Goal: Task Accomplishment & Management: Manage account settings

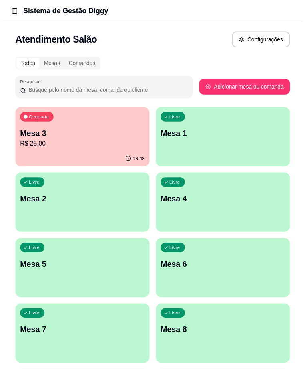
scroll to position [89, 0]
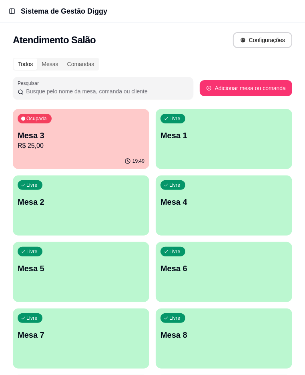
click at [0, 0] on link "Controle de caixa" at bounding box center [0, 0] width 0 height 0
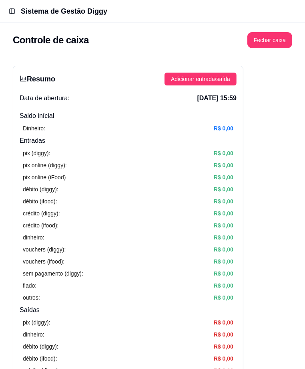
click at [0, 0] on span "Salão / Mesas" at bounding box center [0, 0] width 0 height 0
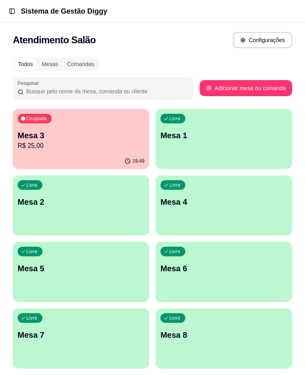
click at [141, 129] on div "Ocupada Mesa 3 R$ 25,00" at bounding box center [81, 131] width 137 height 44
click at [0, 0] on link "Controle de caixa" at bounding box center [0, 0] width 0 height 0
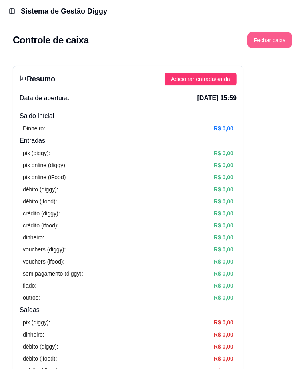
click at [288, 32] on button "Fechar caixa" at bounding box center [270, 40] width 45 height 16
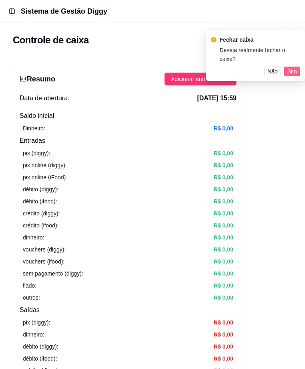
click at [286, 67] on button "Sim" at bounding box center [292, 72] width 16 height 10
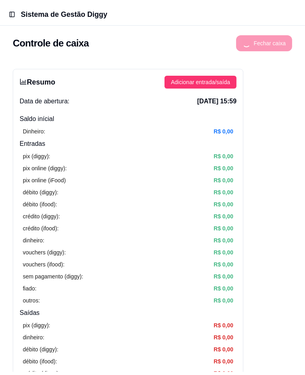
scroll to position [44, 0]
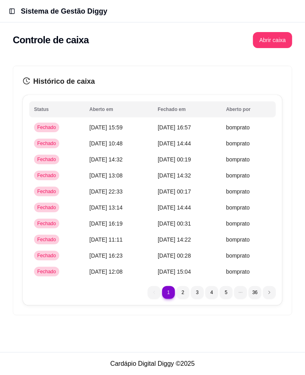
click at [0, 0] on link "Salão / Mesas" at bounding box center [0, 0] width 0 height 0
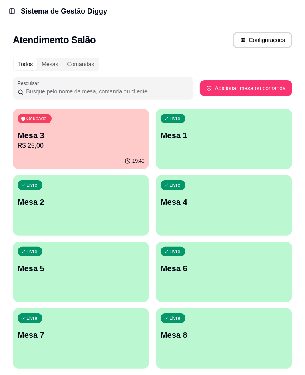
click at [137, 141] on p "R$ 25,00" at bounding box center [81, 146] width 127 height 10
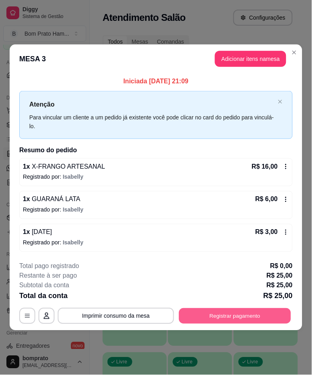
click at [248, 314] on button "Registrar pagamento" at bounding box center [235, 316] width 112 height 16
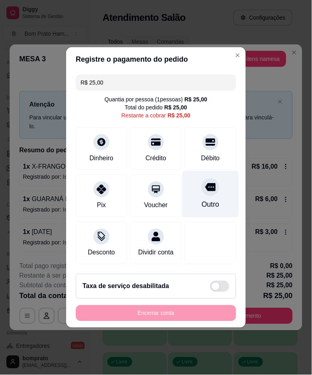
click at [182, 200] on div "Outro" at bounding box center [210, 194] width 56 height 47
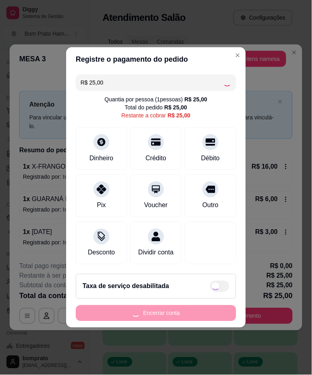
type input "R$ 0,00"
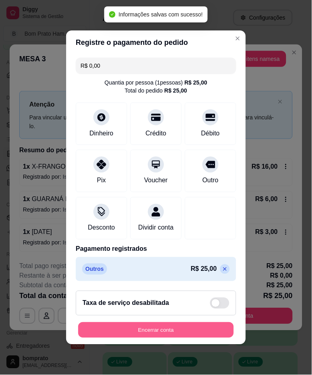
click at [190, 331] on button "Encerrar conta" at bounding box center [155, 330] width 155 height 16
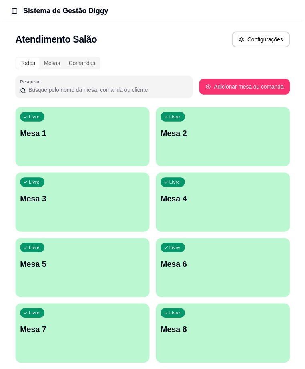
scroll to position [133, 0]
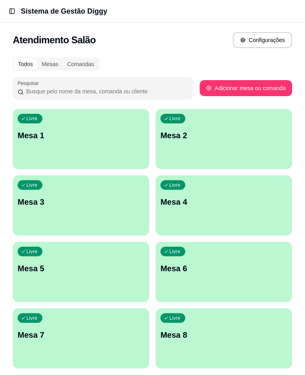
click at [0, 0] on link "Controle de caixa" at bounding box center [0, 0] width 0 height 0
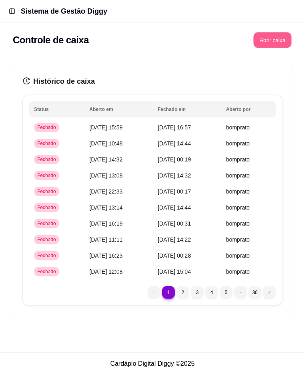
click at [281, 32] on button "Abrir caixa" at bounding box center [273, 40] width 38 height 16
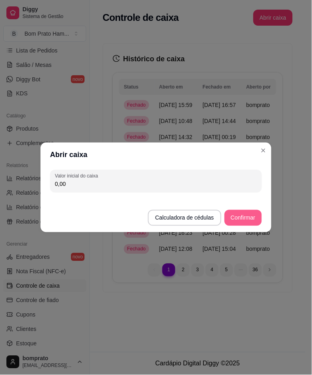
click at [242, 216] on button "Confirmar" at bounding box center [242, 218] width 37 height 16
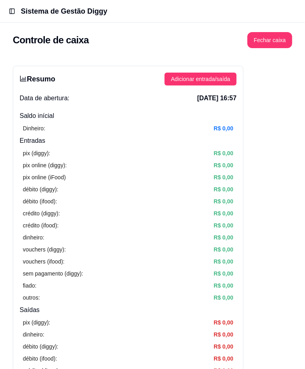
click at [0, 0] on span "Salão / Mesas" at bounding box center [0, 0] width 0 height 0
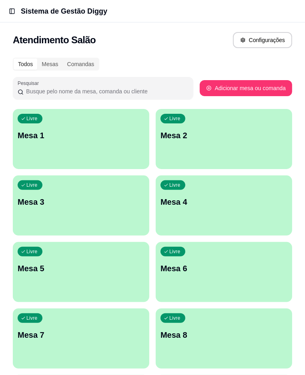
click at [235, 242] on div "Livre Mesa 6" at bounding box center [224, 267] width 137 height 50
click at [149, 242] on div "Livre Mesa 5" at bounding box center [81, 267] width 137 height 50
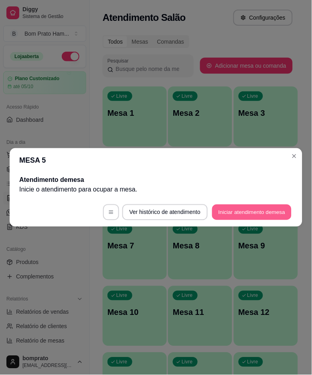
click at [241, 214] on button "Iniciar atendimento de mesa" at bounding box center [251, 213] width 79 height 16
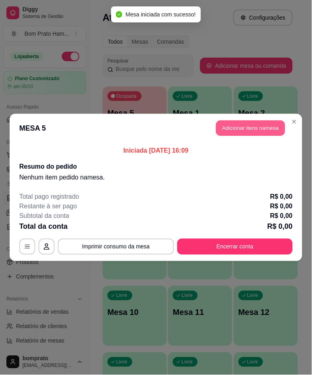
click at [239, 127] on button "Adicionar itens na mesa" at bounding box center [250, 129] width 69 height 16
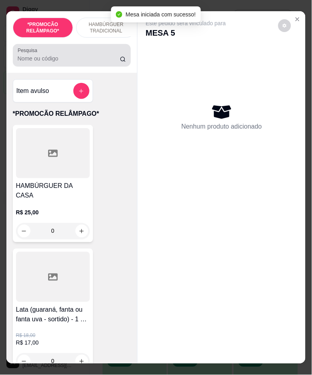
click at [95, 61] on input "Pesquisa" at bounding box center [69, 58] width 103 height 8
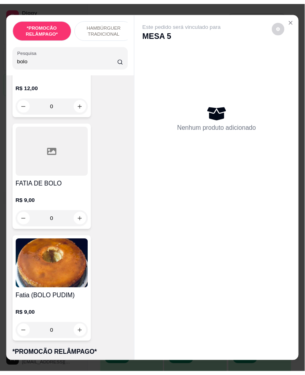
scroll to position [356, 0]
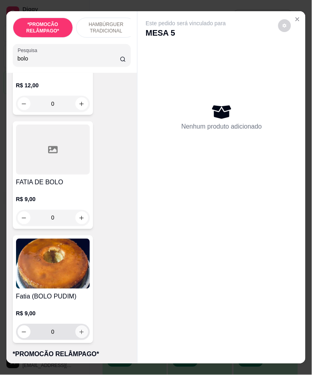
type input "bolo"
click at [81, 334] on icon "increase-product-quantity" at bounding box center [82, 332] width 6 height 6
type input "1"
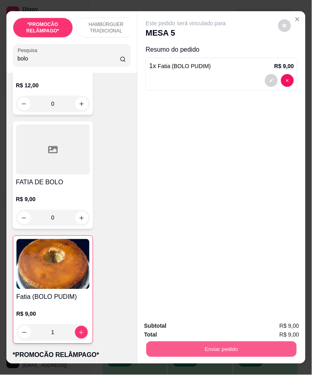
click at [208, 349] on button "Enviar pedido" at bounding box center [221, 350] width 150 height 16
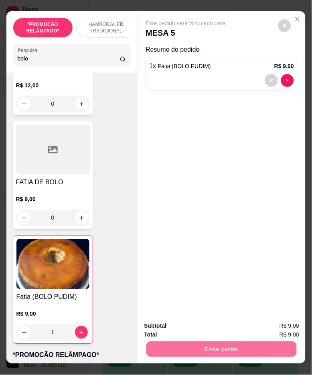
click at [207, 326] on button "Não registrar e enviar pedido" at bounding box center [193, 326] width 81 height 15
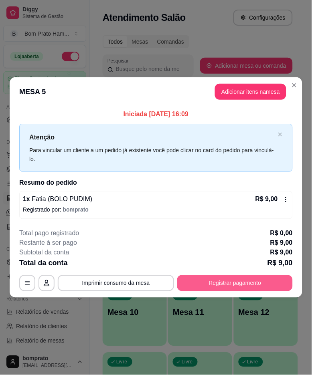
click at [288, 282] on button "Registrar pagamento" at bounding box center [234, 283] width 115 height 16
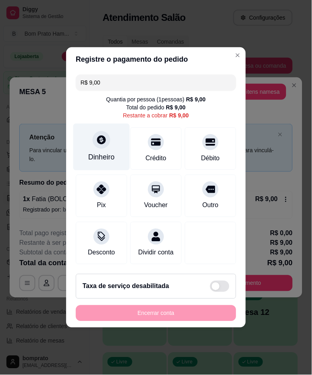
click at [119, 161] on div "Dinheiro" at bounding box center [101, 147] width 56 height 47
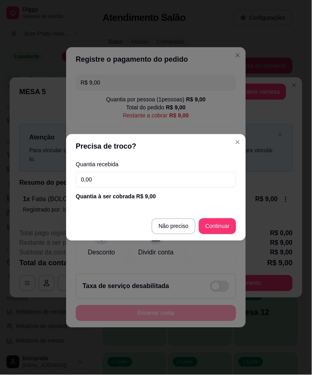
click at [149, 180] on input "0,00" at bounding box center [156, 180] width 160 height 16
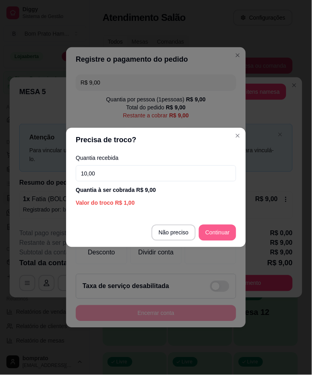
type input "10,00"
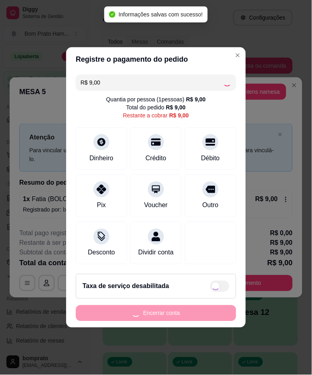
type input "R$ 0,00"
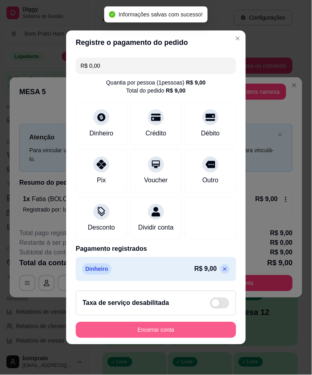
click at [173, 337] on button "Encerrar conta" at bounding box center [156, 330] width 160 height 16
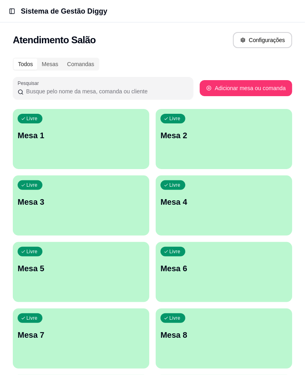
click at [0, 0] on span "Gestor de Pedidos" at bounding box center [0, 0] width 0 height 0
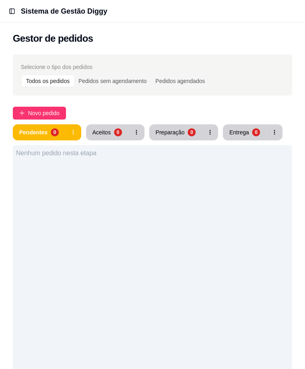
click at [0, 0] on link "Produtos" at bounding box center [0, 0] width 0 height 0
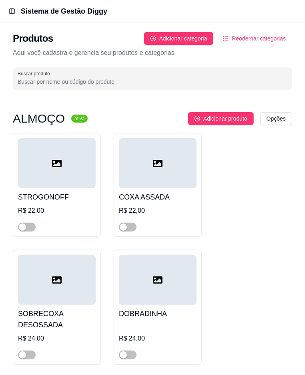
click at [186, 78] on input "Buscar produto" at bounding box center [153, 82] width 270 height 8
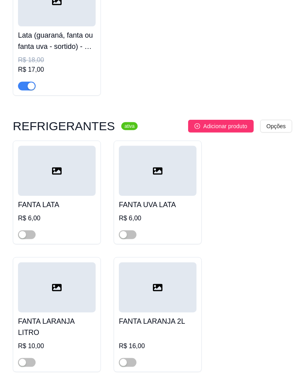
scroll to position [215, 0]
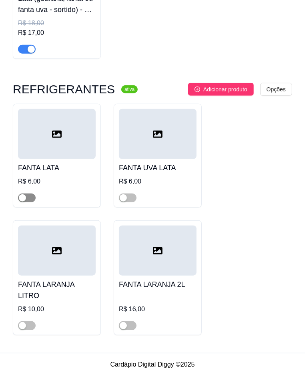
click at [36, 202] on span "button" at bounding box center [27, 197] width 18 height 9
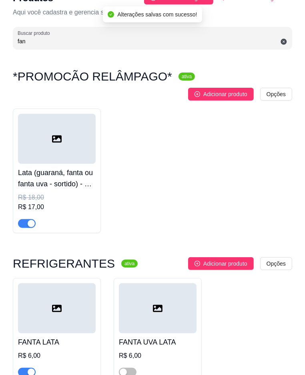
scroll to position [0, 0]
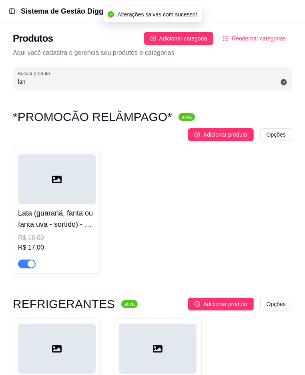
click at [163, 78] on input "fan" at bounding box center [153, 82] width 270 height 8
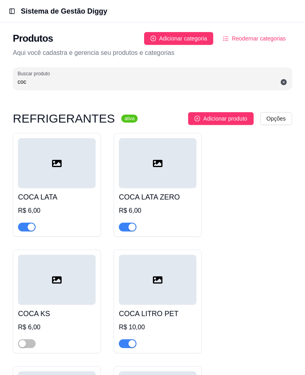
type input "coc"
click at [0, 0] on span "Gestor de Pedidos" at bounding box center [0, 0] width 0 height 0
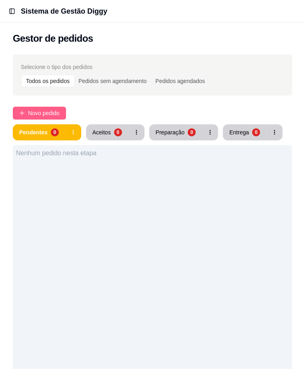
click at [60, 109] on span "Novo pedido" at bounding box center [44, 113] width 32 height 9
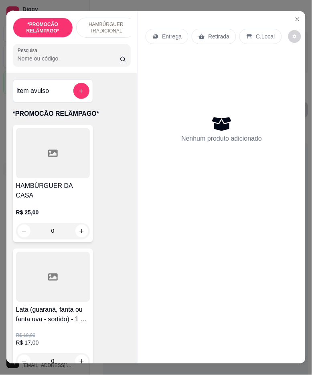
click at [101, 71] on div "*PROMOCÃO RELÂMPAGO* HAMBÚRGUER TRADICIONAL HAMBÚRGUER ARTESANAL BATATA PALITO …" at bounding box center [71, 42] width 131 height 62
click at [101, 67] on div "Pesquisa" at bounding box center [72, 55] width 118 height 22
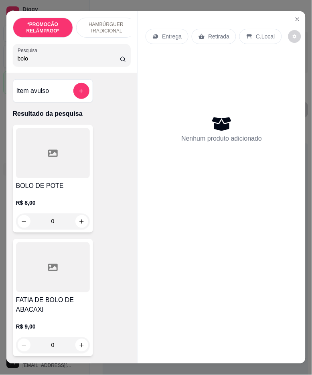
type input "bolo"
click at [66, 147] on div at bounding box center [53, 153] width 74 height 50
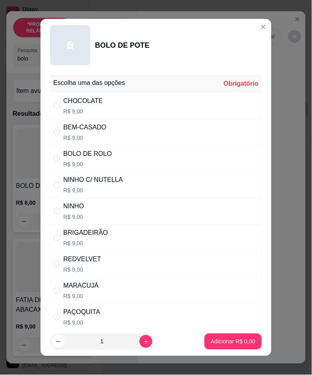
click at [138, 131] on div "BEM-CASADO R$ 9,00" at bounding box center [156, 132] width 212 height 26
radio input "true"
click at [234, 339] on p "Adicionar R$ 9,00" at bounding box center [232, 342] width 43 height 8
type input "1"
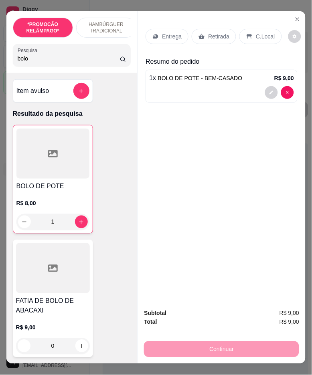
click at [208, 32] on p "Retirada" at bounding box center [218, 36] width 21 height 8
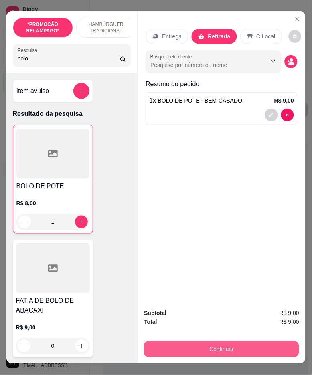
click at [229, 347] on button "Continuar" at bounding box center [221, 349] width 155 height 16
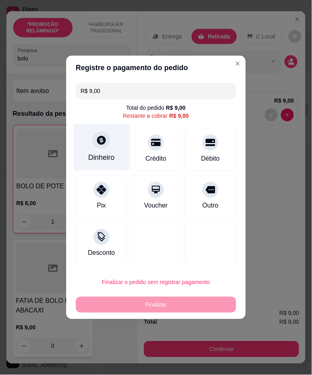
click at [111, 150] on div "Dinheiro" at bounding box center [101, 147] width 56 height 47
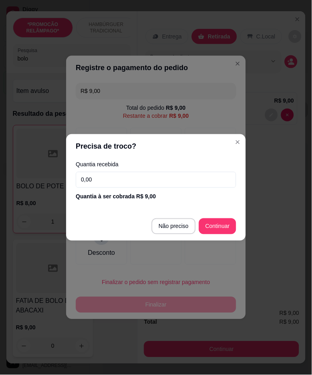
click at [144, 181] on input "0,00" at bounding box center [156, 180] width 160 height 16
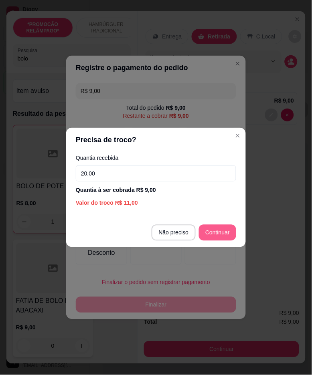
type input "20,00"
type input "R$ 0,00"
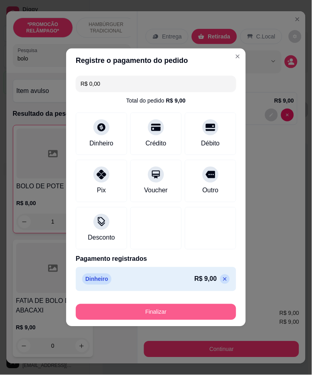
click at [201, 311] on button "Finalizar" at bounding box center [156, 312] width 160 height 16
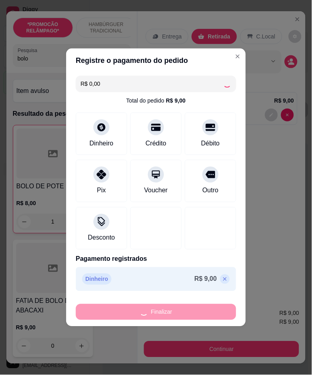
type input "0"
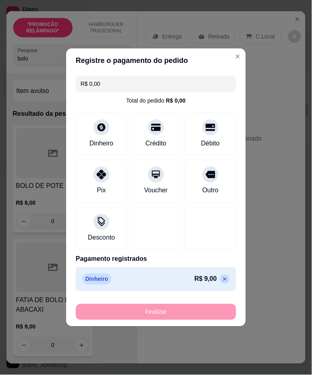
type input "-R$ 9,00"
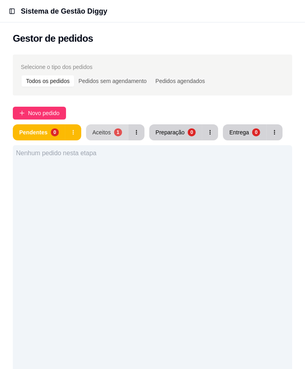
click at [129, 124] on button "Aceitos 1" at bounding box center [107, 132] width 42 height 16
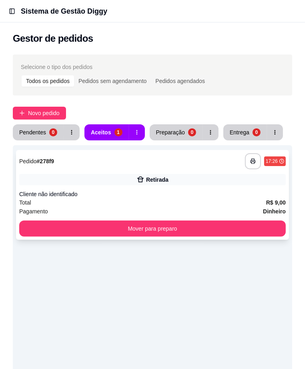
click at [197, 170] on div "**********" at bounding box center [152, 195] width 273 height 90
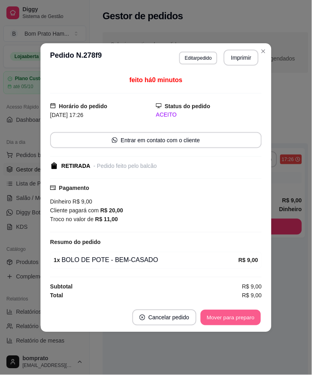
click at [249, 318] on button "Mover para preparo" at bounding box center [230, 318] width 60 height 16
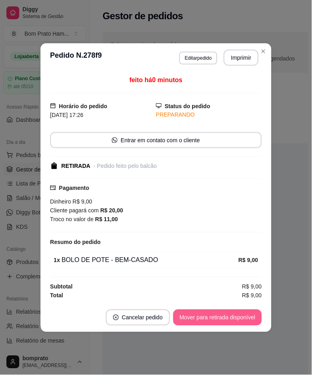
click at [249, 318] on button "Mover para retirada disponível" at bounding box center [217, 318] width 89 height 16
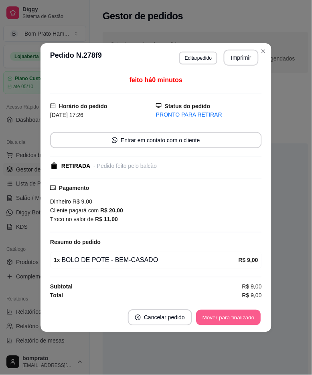
click at [249, 318] on button "Mover para finalizado" at bounding box center [228, 318] width 64 height 16
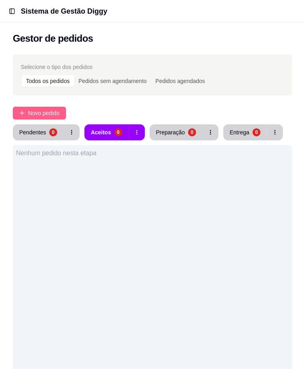
click at [60, 109] on span "Novo pedido" at bounding box center [44, 113] width 32 height 9
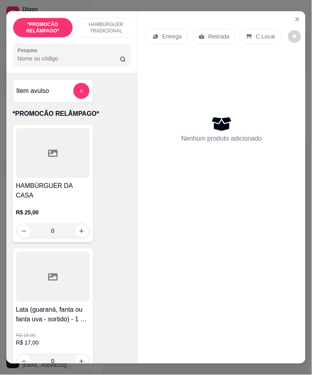
click at [85, 62] on input "Pesquisa" at bounding box center [69, 58] width 103 height 8
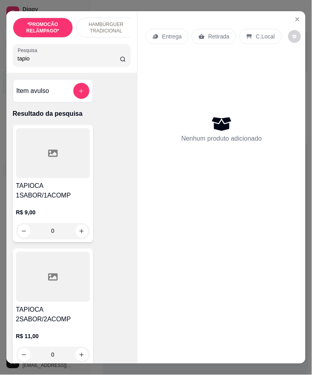
type input "tapio"
click at [63, 185] on h4 "TAPIOCA 1SABOR/1ACOMP" at bounding box center [53, 190] width 74 height 19
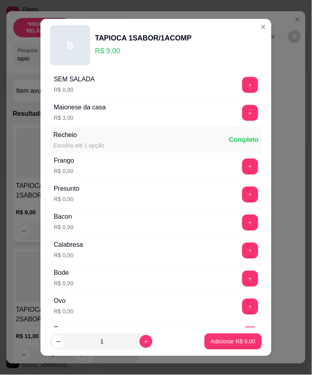
scroll to position [89, 0]
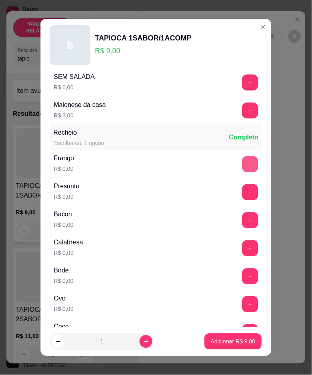
click at [242, 167] on button "+" at bounding box center [250, 164] width 16 height 16
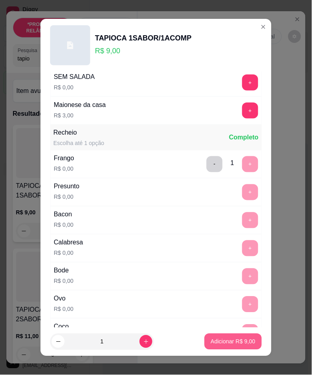
click at [227, 341] on p "Adicionar R$ 9,00" at bounding box center [233, 342] width 44 height 8
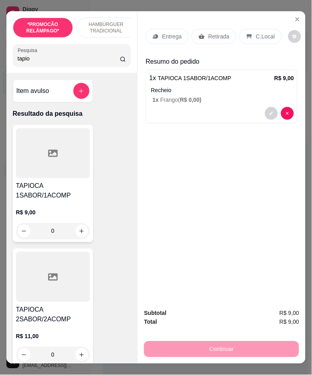
click at [208, 34] on p "Retirada" at bounding box center [218, 36] width 21 height 8
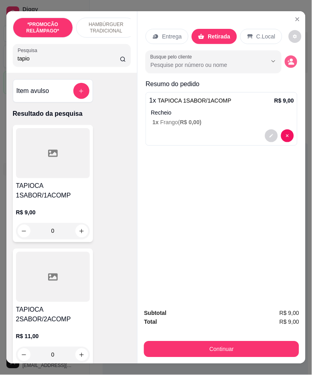
click at [292, 59] on button "decrease-product-quantity" at bounding box center [291, 62] width 12 height 12
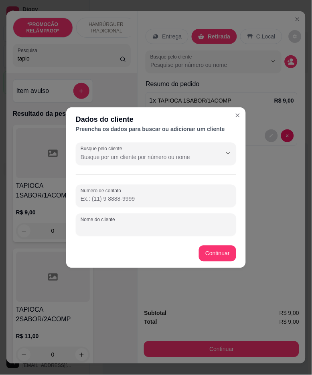
paste input "[PERSON_NAME]"
type input "[PERSON_NAME]"
paste input "[PHONE_NUMBER]"
type input "[PHONE_NUMBER]"
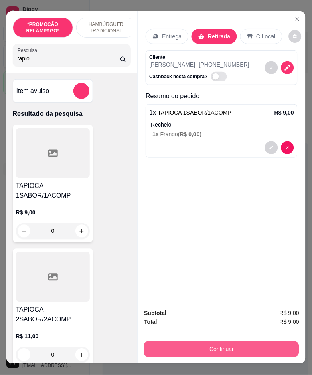
click at [224, 343] on button "Continuar" at bounding box center [221, 349] width 155 height 16
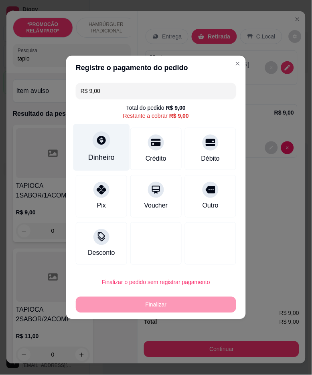
click at [118, 154] on div "Dinheiro" at bounding box center [101, 147] width 56 height 47
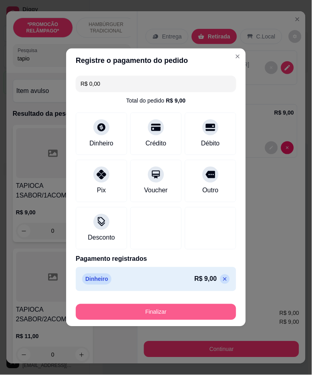
click at [179, 311] on button "Finalizar" at bounding box center [156, 312] width 160 height 16
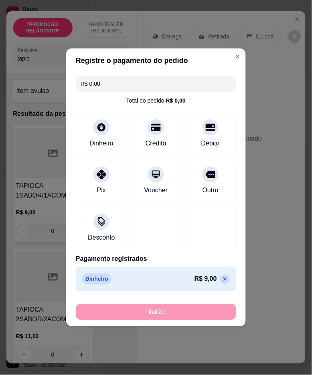
type input "-R$ 9,00"
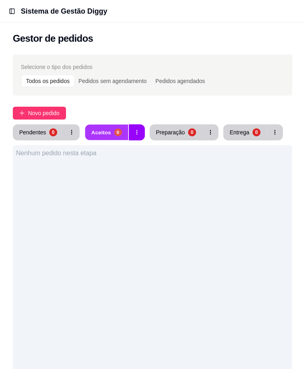
click at [128, 125] on button "Aceitos 0" at bounding box center [106, 133] width 43 height 16
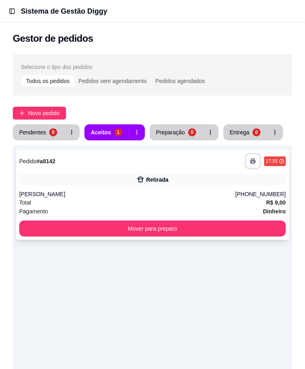
click at [210, 182] on div "Retirada" at bounding box center [152, 179] width 267 height 11
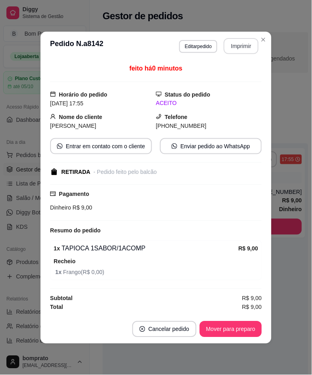
click at [241, 42] on button "Imprimir" at bounding box center [241, 46] width 35 height 16
click at [246, 333] on button "Mover para preparo" at bounding box center [230, 329] width 60 height 16
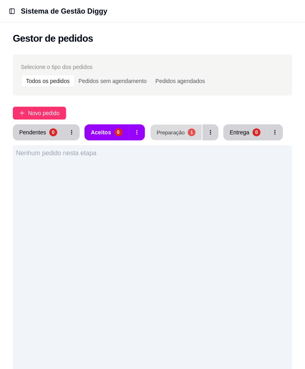
click at [202, 125] on button "Preparação 1" at bounding box center [176, 133] width 51 height 16
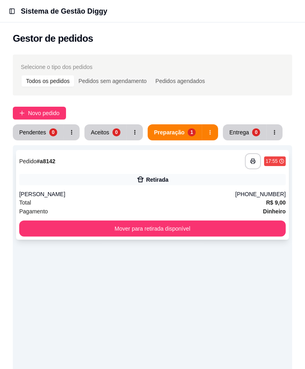
click at [169, 175] on div "Retirada" at bounding box center [157, 179] width 22 height 8
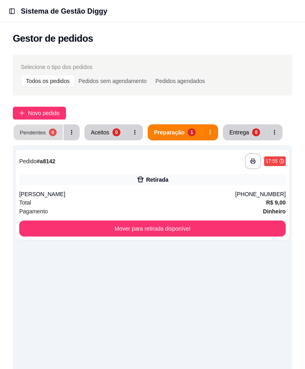
click at [63, 125] on button "Pendentes 0" at bounding box center [38, 133] width 49 height 16
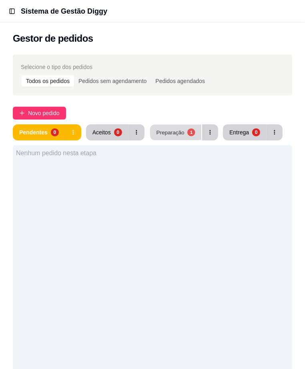
click at [184, 128] on div "Preparação" at bounding box center [170, 132] width 28 height 8
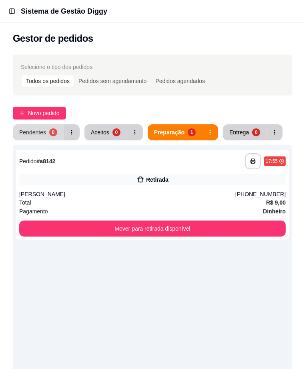
click at [46, 128] on div "Pendentes" at bounding box center [32, 132] width 27 height 8
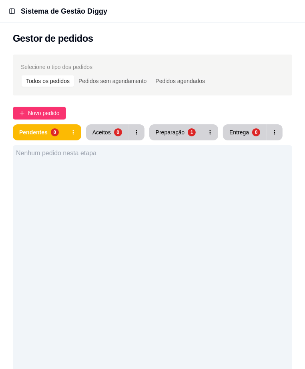
click at [0, 0] on link "Lista de Pedidos" at bounding box center [0, 0] width 0 height 0
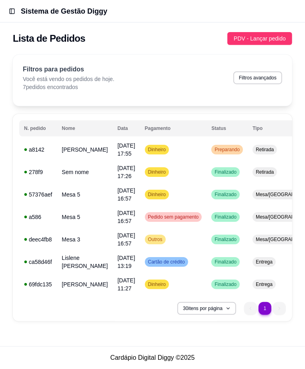
click at [0, 0] on link "Salão / Mesas" at bounding box center [0, 0] width 0 height 0
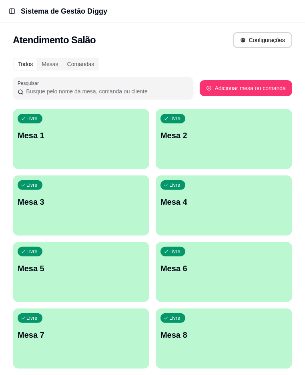
click at [0, 0] on span "Lista de Pedidos" at bounding box center [0, 0] width 0 height 0
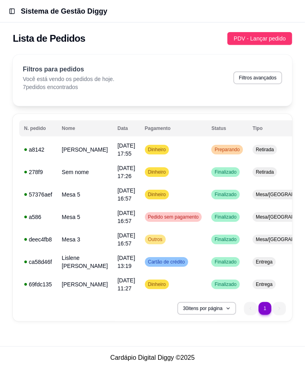
click at [0, 0] on link "Gestor de Pedidos" at bounding box center [0, 0] width 0 height 0
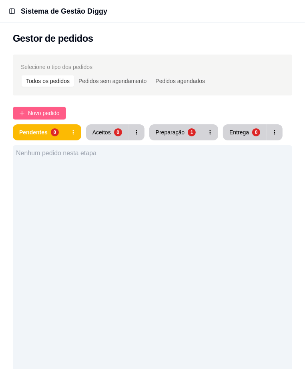
click at [60, 109] on span "Novo pedido" at bounding box center [44, 113] width 32 height 9
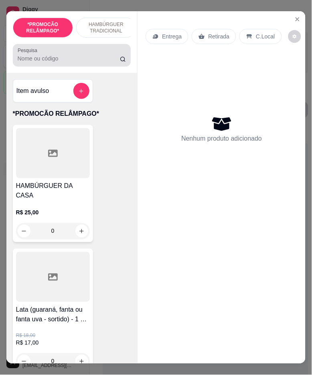
click at [34, 62] on input "Pesquisa" at bounding box center [69, 58] width 103 height 8
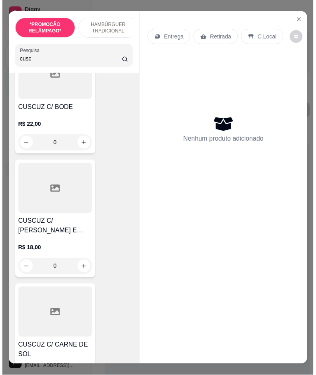
scroll to position [311, 0]
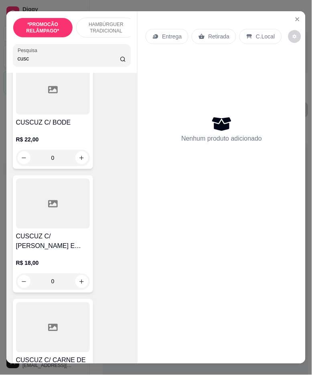
type input "cusc"
click at [294, 16] on icon "Close" at bounding box center [297, 19] width 6 height 6
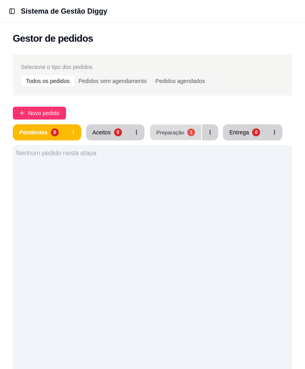
click at [184, 128] on div "Preparação" at bounding box center [170, 132] width 28 height 8
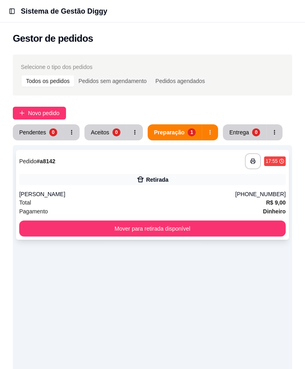
click at [202, 182] on div "Retirada" at bounding box center [152, 179] width 267 height 11
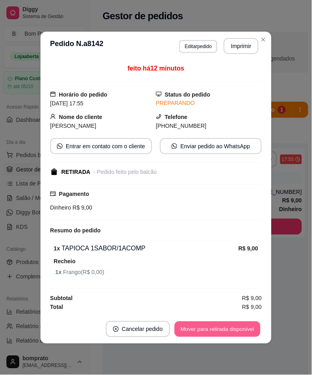
click at [243, 324] on button "Mover para retirada disponível" at bounding box center [217, 329] width 86 height 16
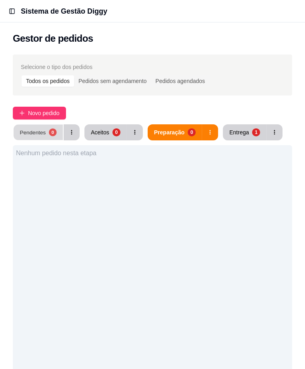
click at [56, 128] on div "0" at bounding box center [53, 132] width 8 height 8
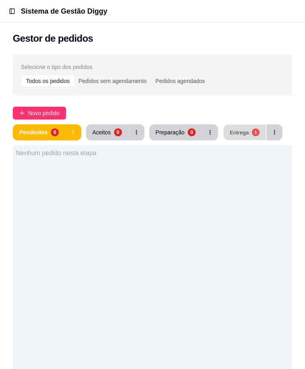
click at [230, 133] on div "Entrega" at bounding box center [239, 132] width 19 height 8
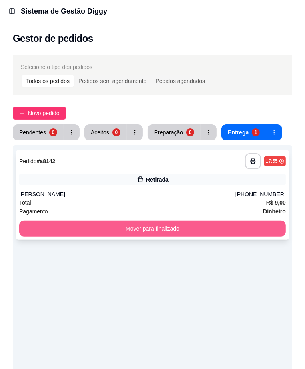
click at [179, 226] on button "Mover para finalizado" at bounding box center [152, 228] width 267 height 16
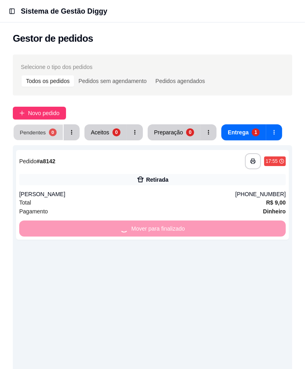
click at [56, 128] on div "0" at bounding box center [53, 132] width 8 height 8
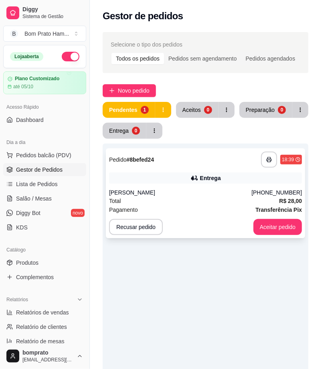
click at [205, 214] on div "**********" at bounding box center [205, 193] width 199 height 90
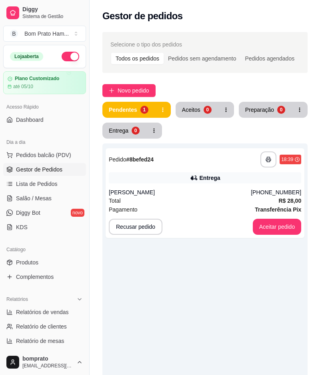
scroll to position [49, 0]
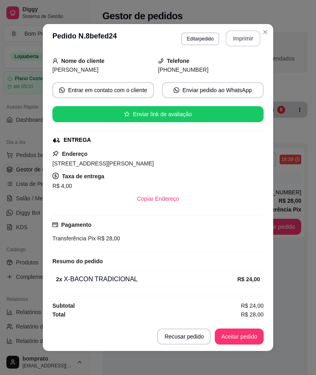
click at [250, 35] on button "Imprimir" at bounding box center [243, 38] width 35 height 16
click at [247, 336] on button "Aceitar pedido" at bounding box center [239, 336] width 49 height 16
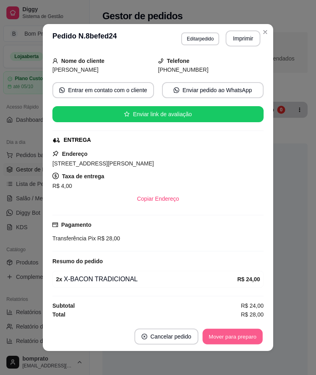
click at [247, 336] on button "Mover para preparo" at bounding box center [233, 337] width 60 height 16
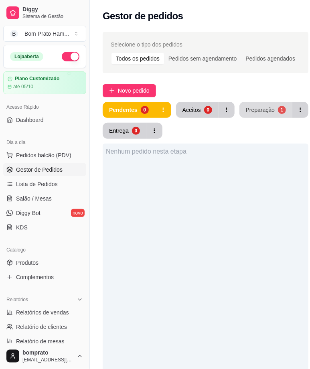
click at [257, 111] on div "Preparação" at bounding box center [260, 110] width 29 height 8
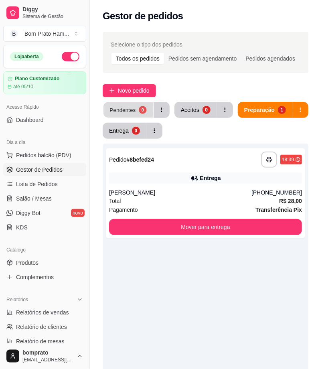
click at [130, 113] on div "Pendentes" at bounding box center [122, 110] width 26 height 8
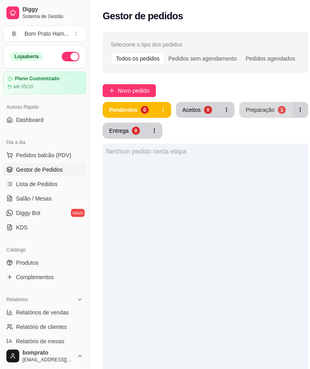
click at [264, 109] on div "Preparação" at bounding box center [260, 110] width 29 height 8
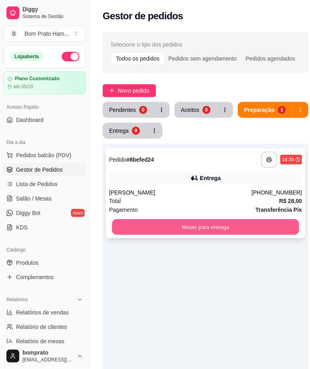
click at [248, 222] on button "Mover para entrega" at bounding box center [205, 227] width 187 height 16
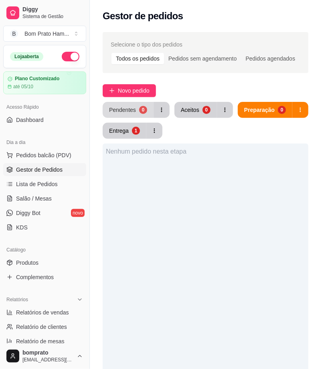
click at [139, 107] on div "0" at bounding box center [143, 110] width 8 height 8
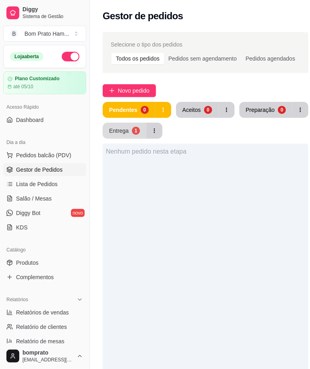
click at [123, 129] on div "Entrega" at bounding box center [119, 131] width 20 height 8
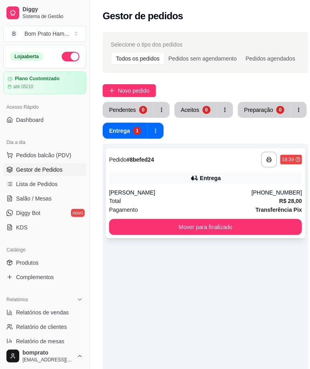
click at [219, 211] on div "Pagamento Transferência Pix" at bounding box center [205, 209] width 193 height 9
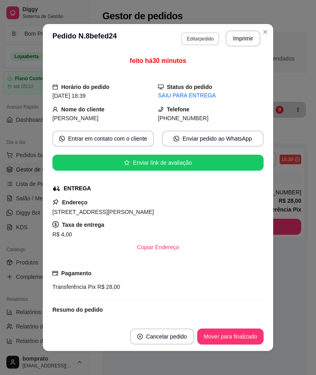
click at [199, 40] on button "Editar pedido" at bounding box center [200, 38] width 38 height 13
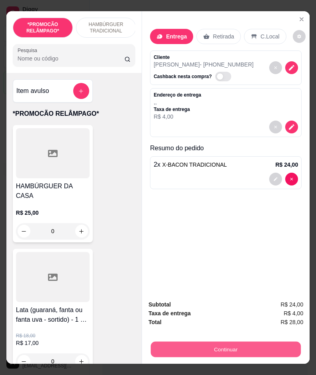
click at [263, 343] on button "Continuar" at bounding box center [226, 350] width 150 height 16
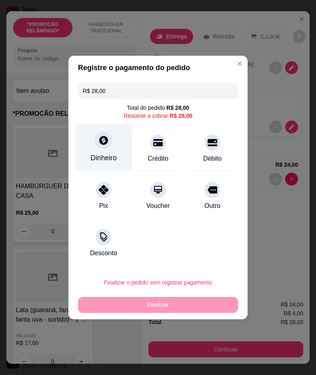
click at [121, 150] on div "Dinheiro" at bounding box center [104, 147] width 56 height 47
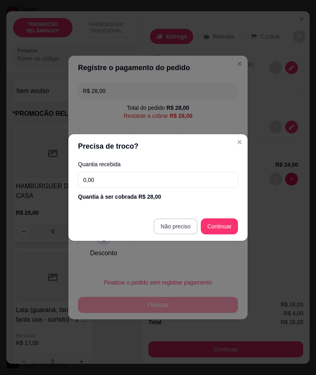
type input "R$ 0,00"
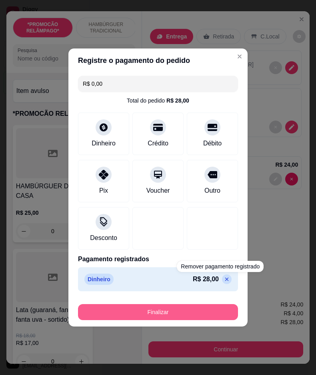
click at [214, 309] on button "Finalizar" at bounding box center [158, 312] width 160 height 16
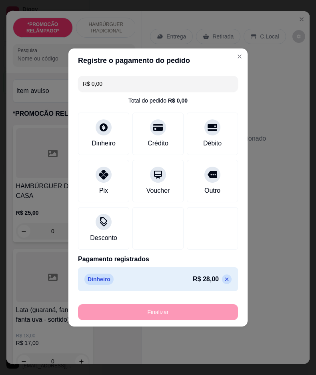
type input "0"
type input "-R$ 28,00"
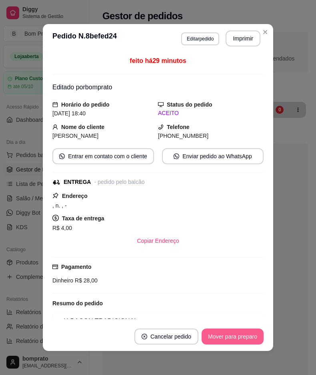
click at [244, 338] on button "Mover para preparo" at bounding box center [233, 336] width 62 height 16
click at [236, 341] on button "Mover para entrega" at bounding box center [233, 336] width 62 height 16
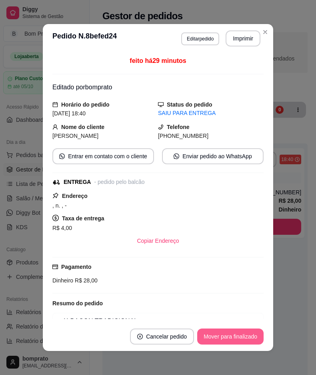
click at [237, 341] on button "Mover para finalizado" at bounding box center [230, 336] width 67 height 16
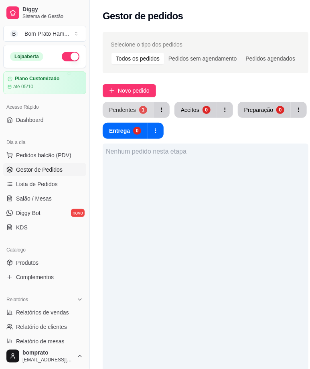
click at [110, 107] on div "Pendentes" at bounding box center [122, 110] width 27 height 8
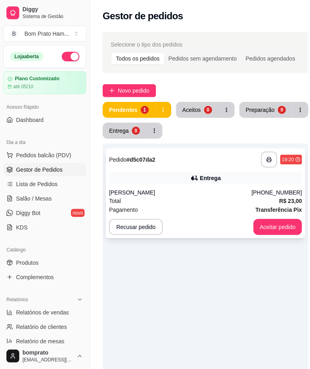
click at [191, 192] on div "[PERSON_NAME]" at bounding box center [180, 192] width 142 height 8
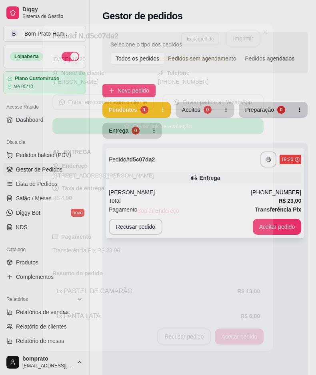
scroll to position [74, 0]
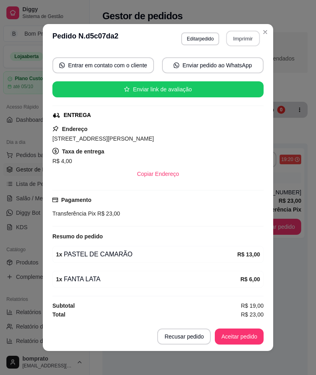
click at [250, 36] on button "Imprimir" at bounding box center [244, 39] width 34 height 16
click at [237, 329] on button "Aceitar pedido" at bounding box center [239, 337] width 47 height 16
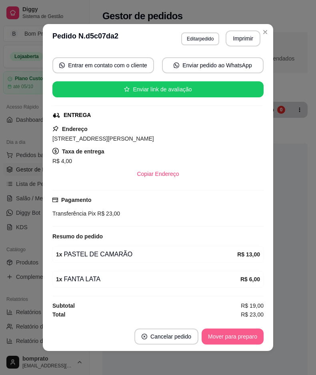
click at [237, 334] on button "Mover para preparo" at bounding box center [233, 336] width 62 height 16
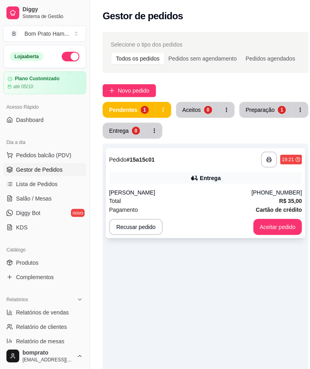
click at [218, 195] on div "[PERSON_NAME]" at bounding box center [180, 192] width 142 height 8
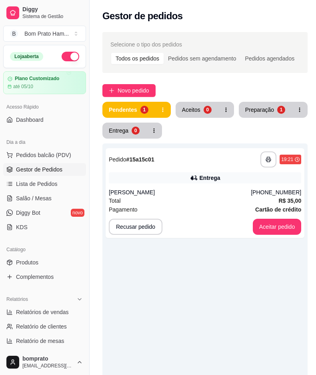
scroll to position [107, 0]
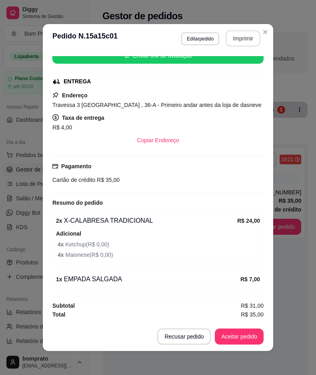
click at [241, 43] on button "Imprimir" at bounding box center [243, 38] width 35 height 16
click at [241, 336] on button "Aceitar pedido" at bounding box center [239, 336] width 49 height 16
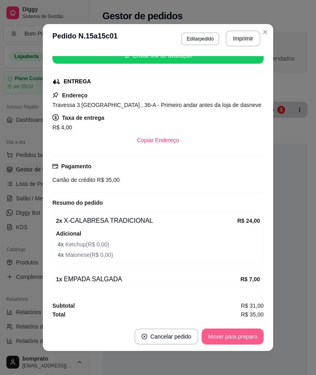
click at [241, 338] on button "Mover para preparo" at bounding box center [233, 336] width 62 height 16
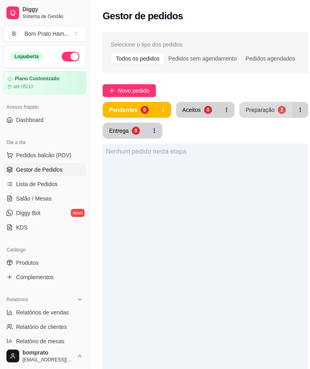
click at [278, 109] on div "2" at bounding box center [282, 110] width 8 height 8
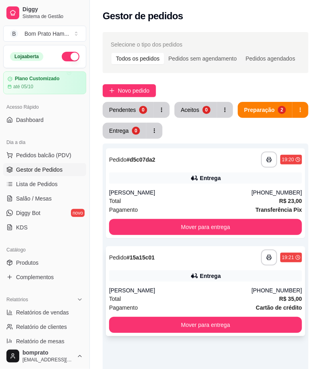
click at [202, 267] on div "**********" at bounding box center [205, 291] width 199 height 90
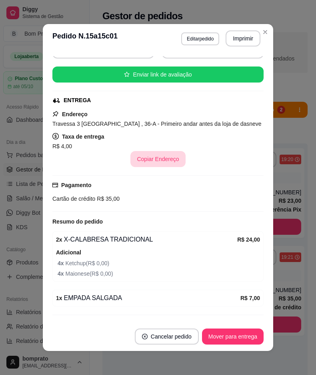
scroll to position [89, 0]
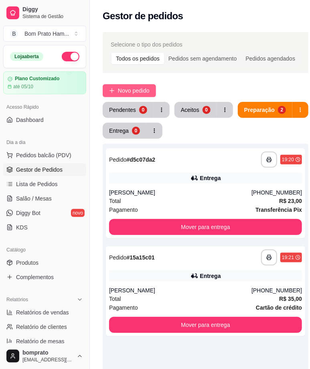
click at [145, 88] on span "Novo pedido" at bounding box center [134, 90] width 32 height 9
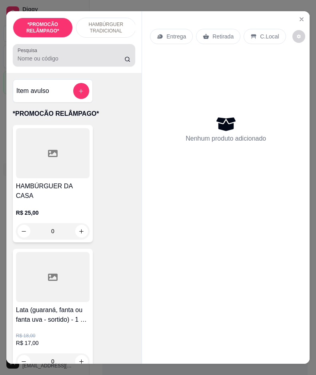
drag, startPoint x: 58, startPoint y: 54, endPoint x: 58, endPoint y: 62, distance: 7.2
click at [58, 61] on div at bounding box center [74, 55] width 113 height 16
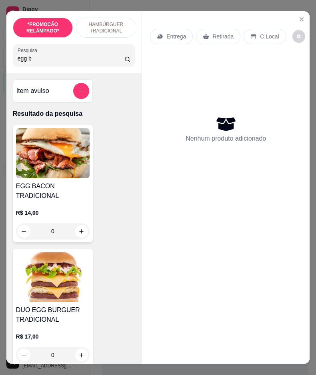
type input "egg b"
click at [81, 234] on div "0" at bounding box center [53, 231] width 74 height 16
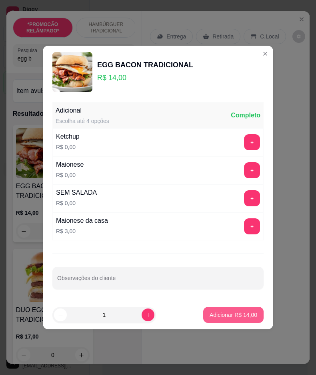
click at [242, 322] on button "Adicionar R$ 14,00" at bounding box center [234, 315] width 60 height 16
type input "1"
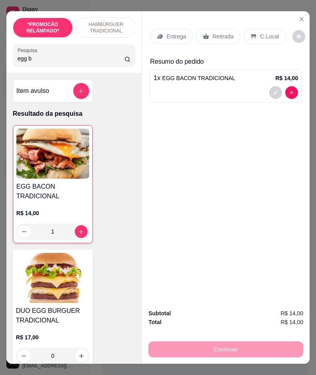
click at [170, 34] on p "Entrega" at bounding box center [177, 36] width 20 height 8
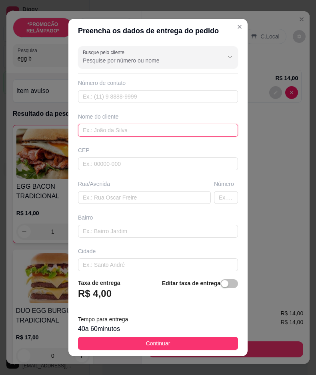
paste input "[PERSON_NAME]."
type input "[PERSON_NAME]."
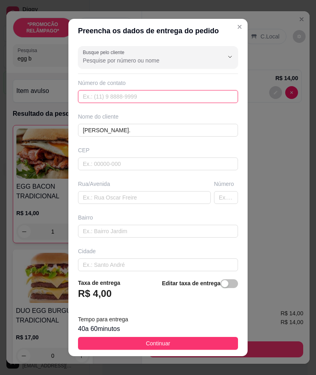
paste input "[PHONE_NUMBER]"
type input "[PHONE_NUMBER]"
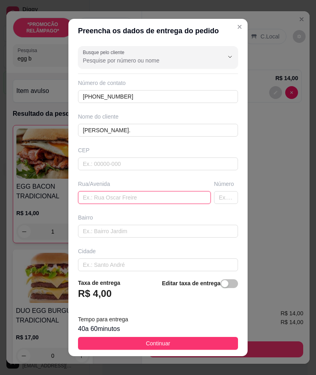
paste input "[GEOGRAPHIC_DATA][PERSON_NAME]"
type input "[GEOGRAPHIC_DATA][PERSON_NAME]"
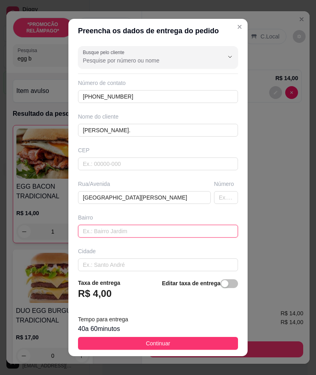
paste input "Bairro da cerâmica"
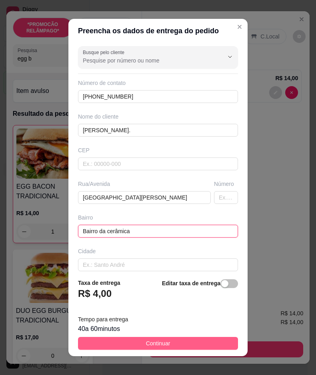
type input "Bairro da cerâmica"
drag, startPoint x: 212, startPoint y: 347, endPoint x: 297, endPoint y: 345, distance: 85.0
click at [213, 347] on button "Continuar" at bounding box center [158, 343] width 160 height 13
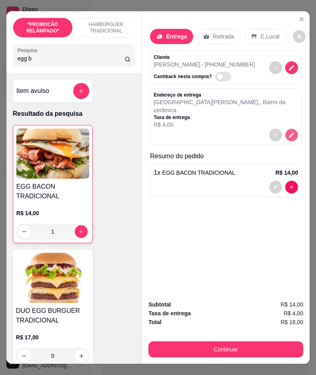
click at [290, 129] on button "decrease-product-quantity" at bounding box center [292, 135] width 12 height 12
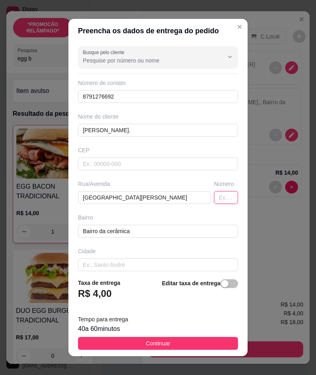
paste input "370"
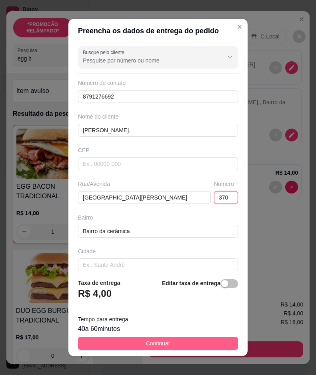
type input "370"
click at [189, 346] on button "Continuar" at bounding box center [158, 343] width 160 height 13
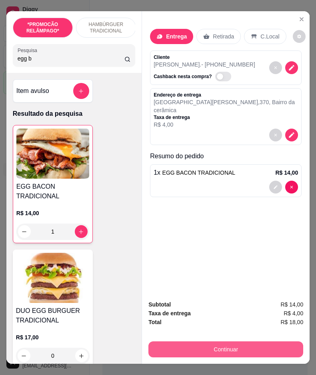
click at [227, 352] on button "Continuar" at bounding box center [226, 349] width 155 height 16
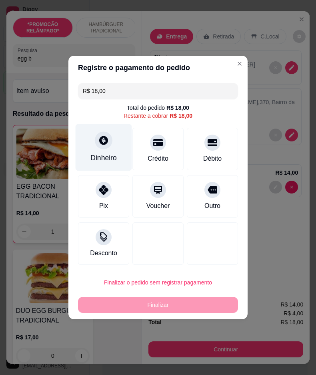
click at [99, 146] on div at bounding box center [104, 140] width 18 height 18
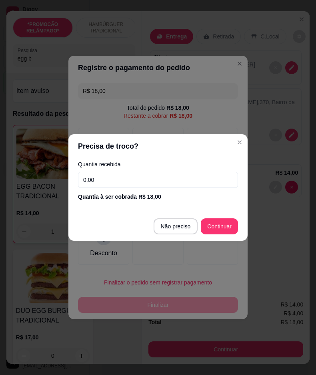
click at [158, 177] on input "0,00" at bounding box center [158, 180] width 160 height 16
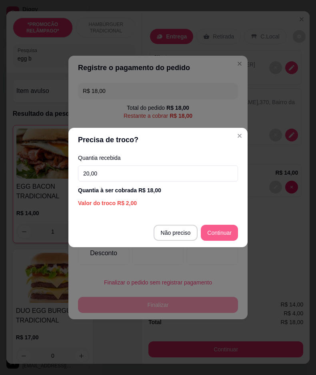
type input "20,00"
type input "R$ 0,00"
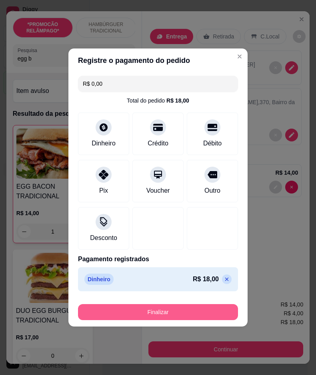
click at [214, 314] on button "Finalizar" at bounding box center [158, 312] width 160 height 16
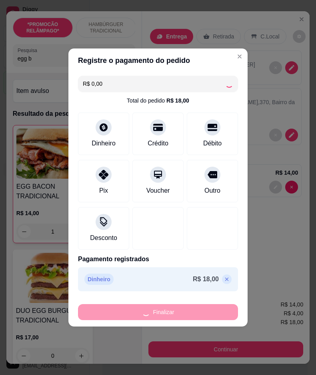
type input "0"
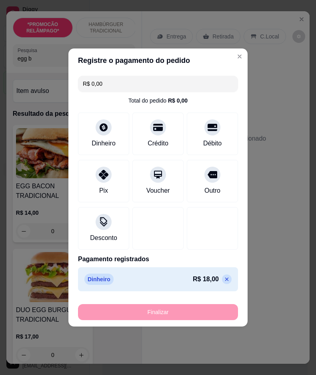
type input "-R$ 18,00"
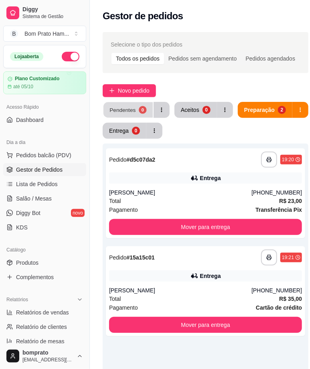
click at [131, 106] on div "Pendentes" at bounding box center [122, 110] width 26 height 8
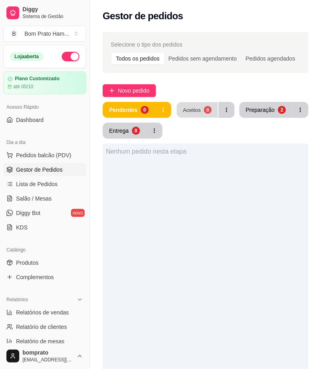
click at [189, 117] on button "Aceitos 0" at bounding box center [196, 110] width 41 height 16
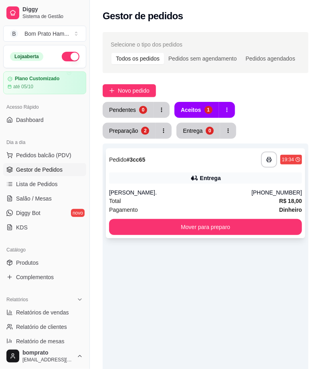
click at [220, 183] on div "Entrega" at bounding box center [205, 177] width 193 height 11
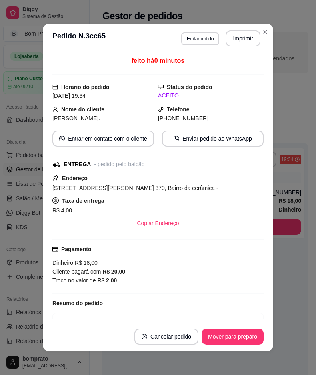
scroll to position [42, 0]
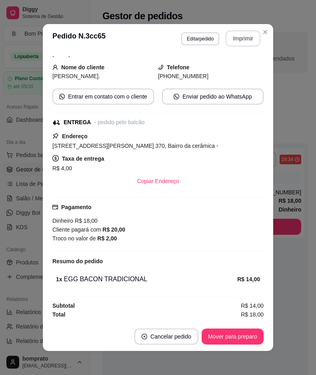
click at [230, 39] on button "Imprimir" at bounding box center [243, 38] width 35 height 16
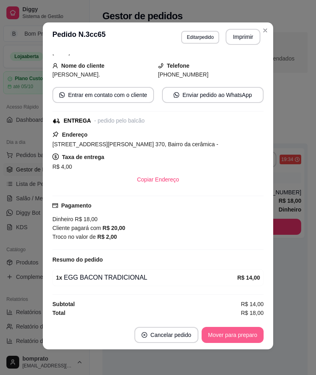
click at [242, 334] on button "Mover para preparo" at bounding box center [233, 335] width 62 height 16
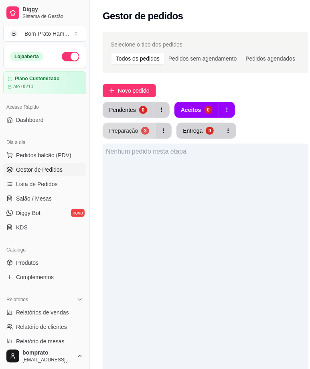
click at [138, 127] on div "Preparação" at bounding box center [123, 131] width 29 height 8
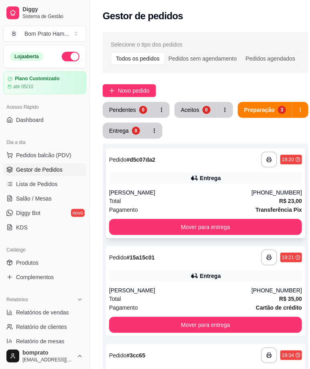
click at [193, 197] on div "Total R$ 23,00" at bounding box center [205, 200] width 193 height 9
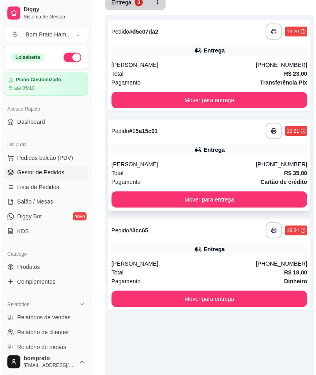
scroll to position [133, 0]
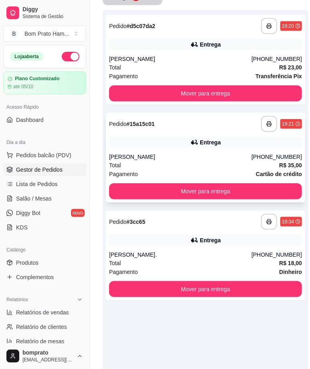
click at [197, 171] on div "Pagamento Cartão de crédito" at bounding box center [205, 173] width 193 height 9
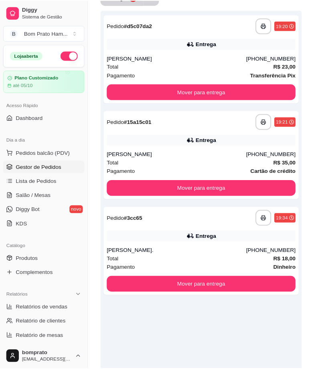
scroll to position [107, 0]
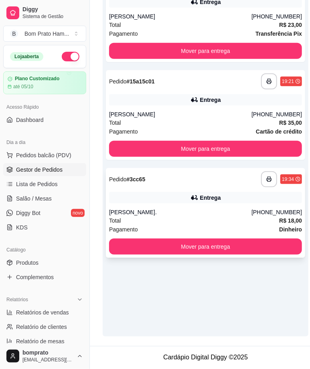
click at [203, 197] on div "Entrega" at bounding box center [210, 197] width 21 height 8
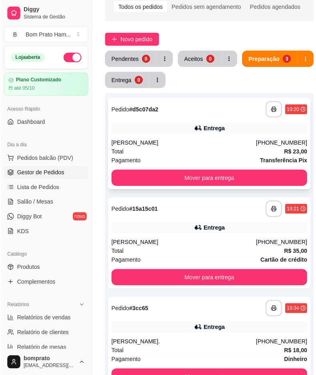
scroll to position [42, 0]
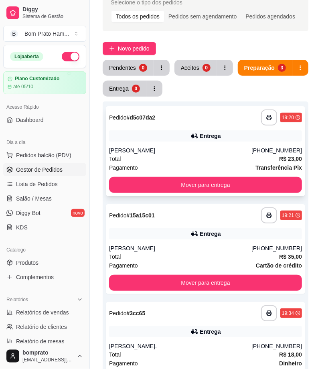
click at [175, 140] on div "Entrega" at bounding box center [205, 135] width 193 height 11
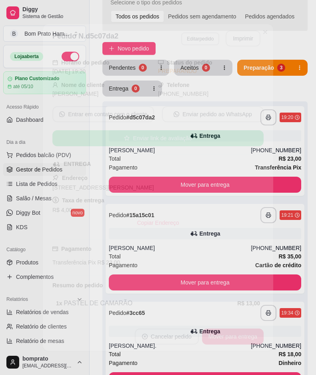
scroll to position [74, 0]
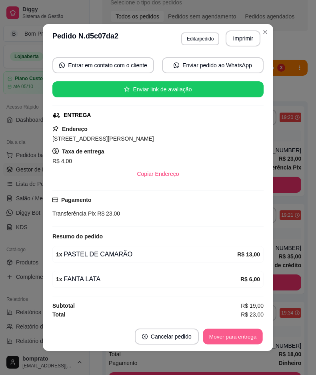
click at [232, 339] on button "Mover para entrega" at bounding box center [233, 337] width 60 height 16
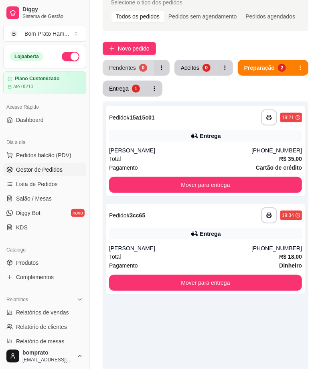
click at [139, 69] on div "0" at bounding box center [143, 68] width 8 height 8
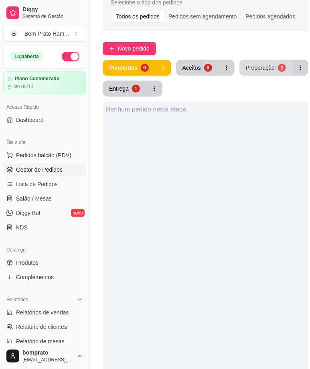
click at [246, 70] on div "Preparação" at bounding box center [260, 68] width 29 height 8
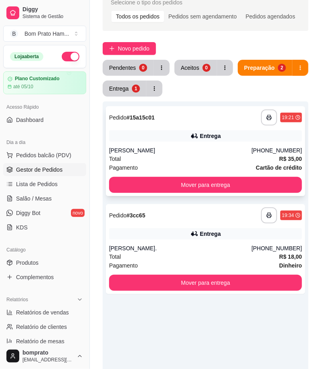
click at [193, 145] on div "**********" at bounding box center [205, 151] width 199 height 90
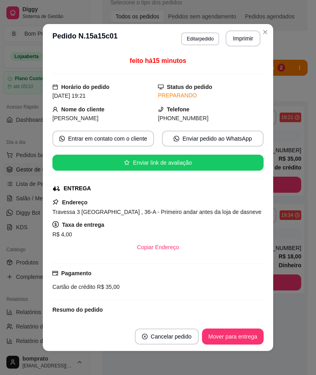
scroll to position [44, 0]
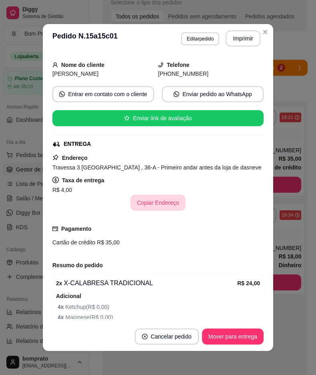
click at [153, 197] on button "Copiar Endereço" at bounding box center [158, 203] width 55 height 16
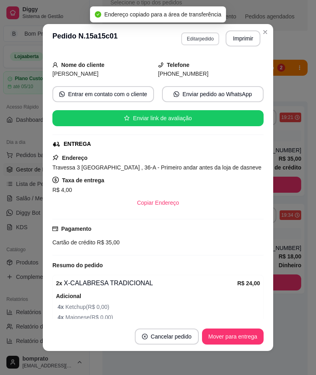
click at [200, 42] on button "Editar pedido" at bounding box center [200, 38] width 38 height 13
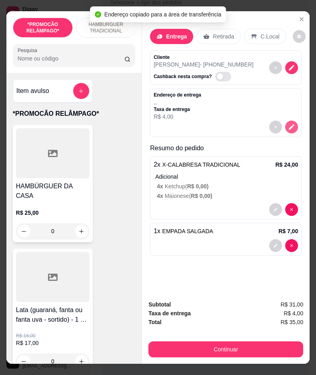
click at [288, 125] on icon "decrease-product-quantity" at bounding box center [291, 126] width 7 height 7
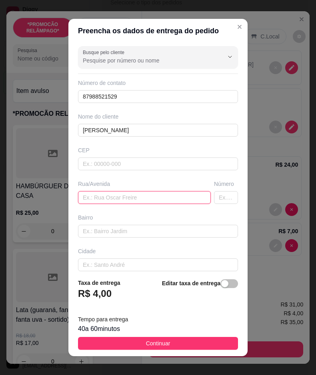
paste input "Travessa 3 [GEOGRAPHIC_DATA] , 36-A - Primeiro andar antes da loja de dasneve"
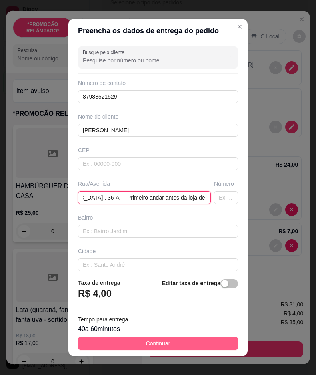
type input "Travessa 3 [GEOGRAPHIC_DATA] , 36-A - Primeiro andar antes da loja de dasneve"
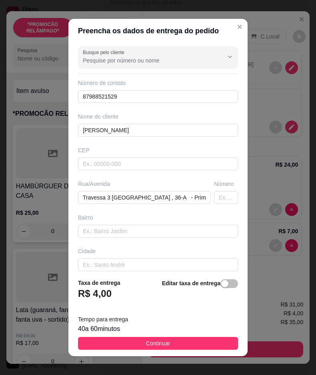
drag, startPoint x: 195, startPoint y: 345, endPoint x: 212, endPoint y: 342, distance: 17.1
click at [195, 345] on button "Continuar" at bounding box center [158, 343] width 160 height 13
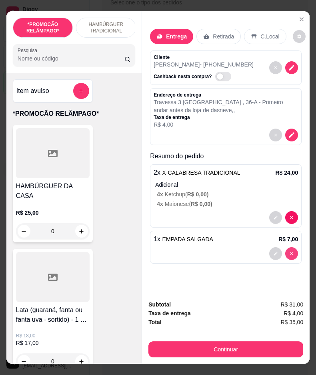
type input "0"
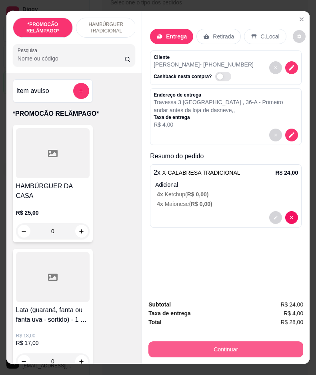
click at [250, 346] on button "Continuar" at bounding box center [226, 349] width 155 height 16
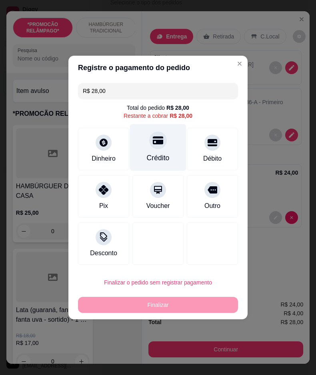
click at [175, 155] on div "Crédito" at bounding box center [158, 147] width 56 height 47
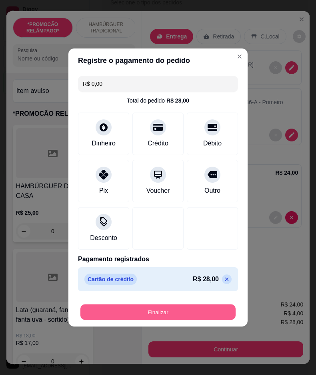
click at [193, 308] on button "Finalizar" at bounding box center [158, 312] width 155 height 16
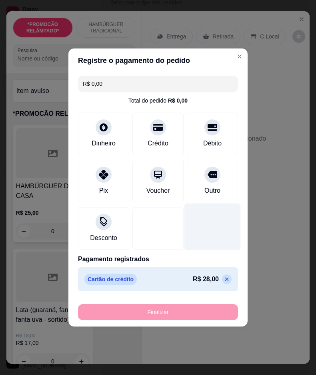
type input "-R$ 28,00"
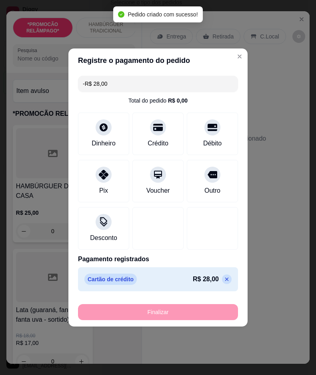
scroll to position [62, 0]
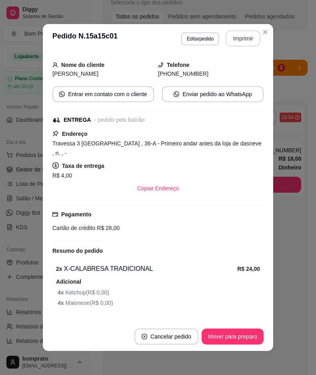
click at [236, 42] on button "Imprimir" at bounding box center [243, 38] width 35 height 16
click at [241, 338] on button "Mover para preparo" at bounding box center [233, 337] width 60 height 16
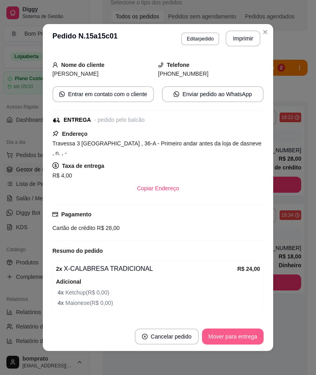
click at [241, 338] on button "Mover para entrega" at bounding box center [233, 336] width 62 height 16
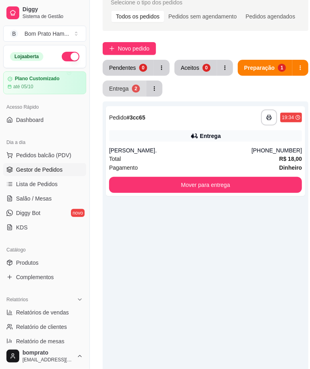
click at [129, 89] on div "Entrega" at bounding box center [119, 89] width 20 height 8
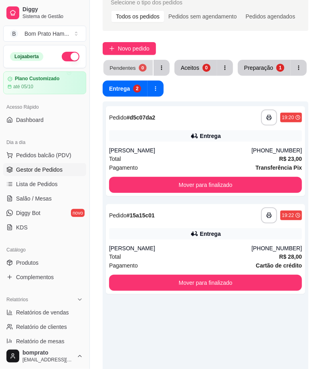
click at [125, 73] on button "Pendentes 0" at bounding box center [127, 68] width 49 height 16
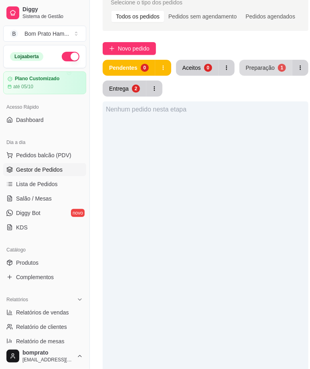
click at [255, 69] on div "Preparação" at bounding box center [260, 68] width 29 height 8
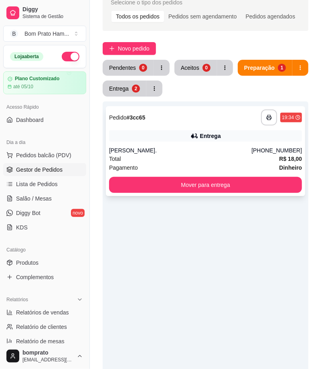
click at [199, 141] on div "Entrega" at bounding box center [205, 135] width 193 height 11
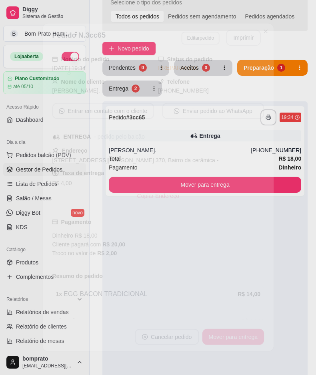
scroll to position [42, 0]
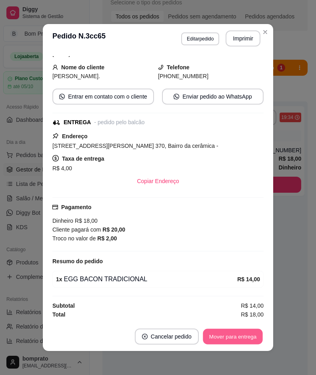
click at [240, 339] on button "Mover para entrega" at bounding box center [233, 337] width 60 height 16
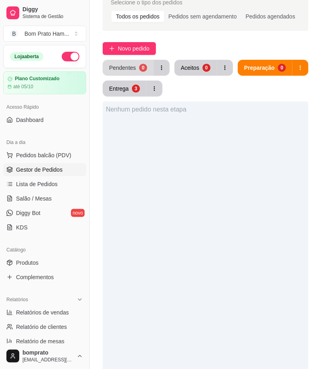
click at [141, 67] on div "0" at bounding box center [143, 68] width 8 height 8
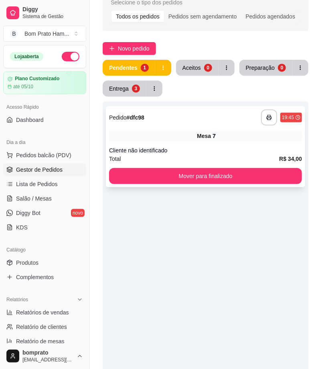
click at [236, 141] on div "Mesa 7" at bounding box center [205, 135] width 193 height 11
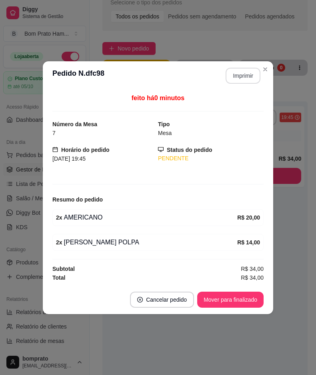
click at [247, 71] on button "Imprimir" at bounding box center [243, 76] width 35 height 16
click at [249, 297] on button "Mover para finalizado" at bounding box center [231, 300] width 64 height 16
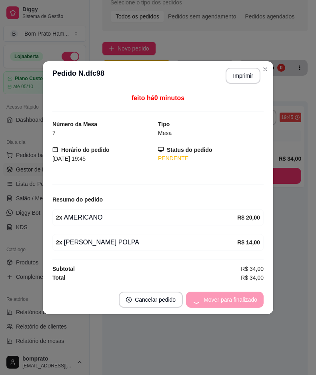
drag, startPoint x: 273, startPoint y: 286, endPoint x: 304, endPoint y: 221, distance: 71.7
click at [283, 281] on div "**********" at bounding box center [158, 187] width 316 height 375
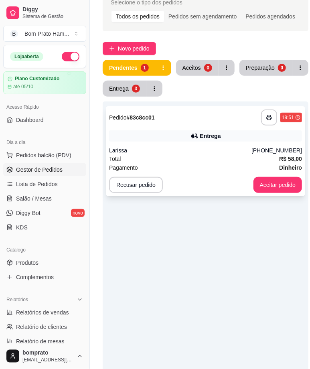
click at [210, 141] on div "**********" at bounding box center [205, 151] width 199 height 90
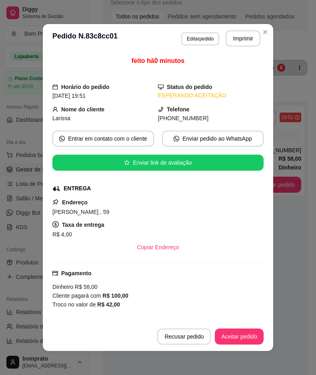
scroll to position [117, 0]
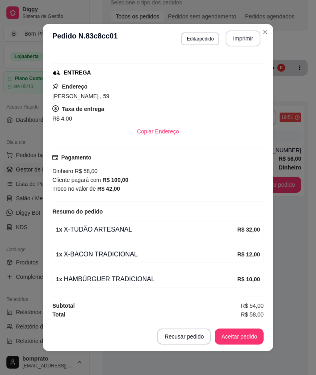
click at [233, 43] on button "Imprimir" at bounding box center [243, 38] width 35 height 16
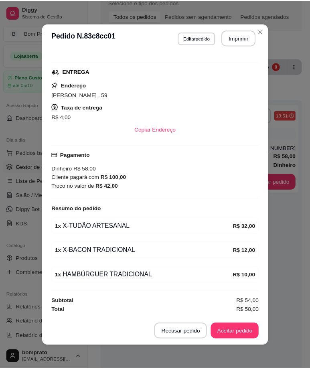
scroll to position [0, 0]
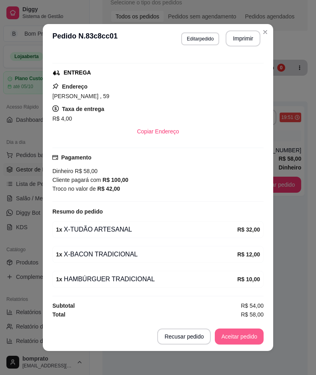
click at [237, 339] on button "Aceitar pedido" at bounding box center [239, 336] width 49 height 16
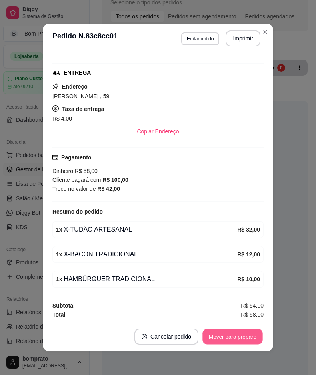
click at [237, 339] on button "Mover para preparo" at bounding box center [233, 337] width 60 height 16
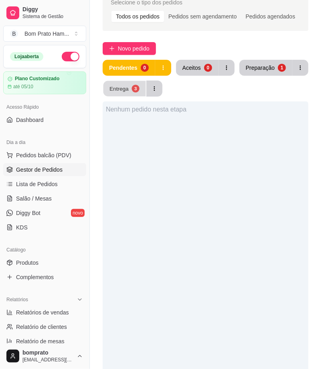
click at [134, 89] on div "3" at bounding box center [135, 89] width 8 height 8
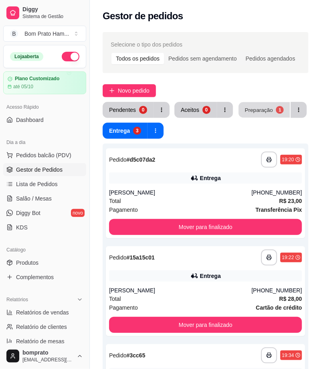
click at [254, 113] on div "Preparação" at bounding box center [258, 110] width 28 height 8
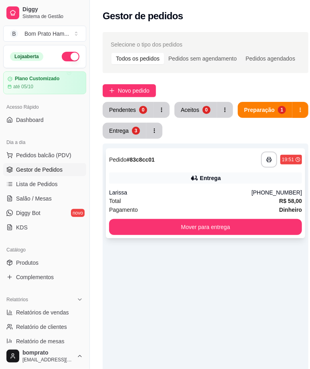
click at [178, 205] on div "Pagamento Dinheiro" at bounding box center [205, 209] width 193 height 9
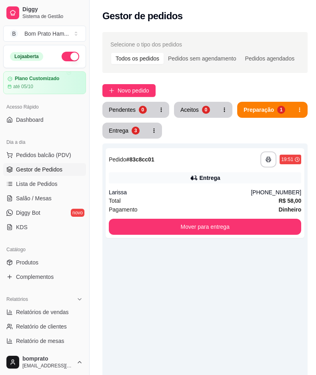
scroll to position [117, 0]
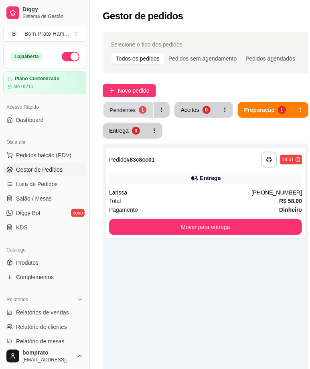
click at [135, 109] on button "Pendentes 1" at bounding box center [127, 110] width 49 height 16
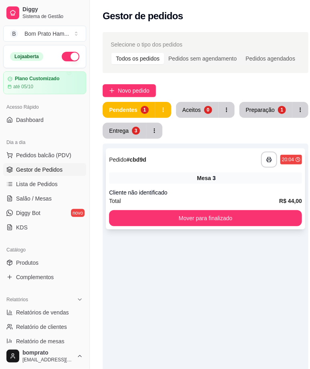
click at [189, 179] on div "Mesa 3" at bounding box center [205, 177] width 193 height 11
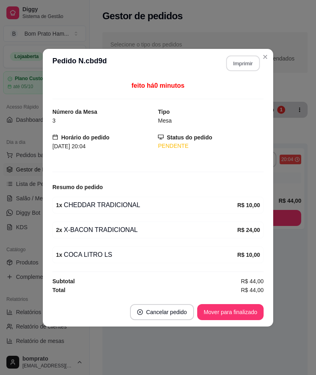
click at [229, 65] on button "Imprimir" at bounding box center [244, 63] width 34 height 16
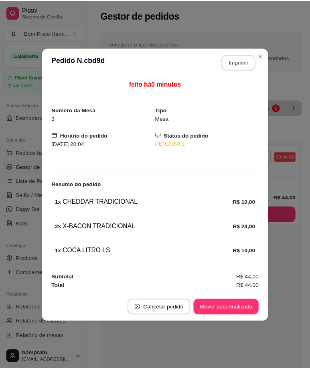
scroll to position [0, 0]
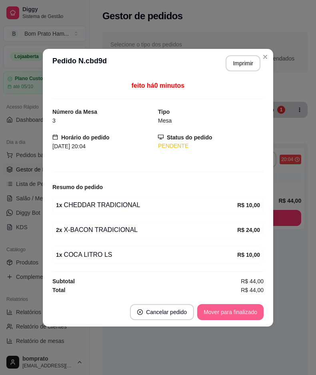
click at [241, 308] on button "Mover para finalizado" at bounding box center [230, 312] width 67 height 16
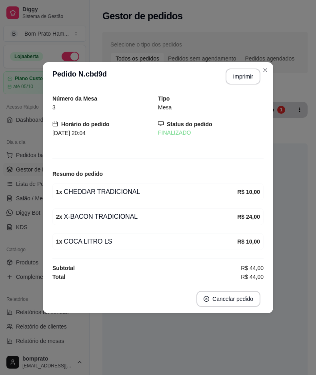
click at [265, 305] on footer "Cancelar pedido" at bounding box center [158, 298] width 231 height 29
click at [270, 305] on footer "Cancelar pedido" at bounding box center [158, 298] width 231 height 29
drag, startPoint x: 273, startPoint y: 305, endPoint x: 282, endPoint y: 309, distance: 9.9
click at [276, 306] on div "**********" at bounding box center [158, 187] width 316 height 375
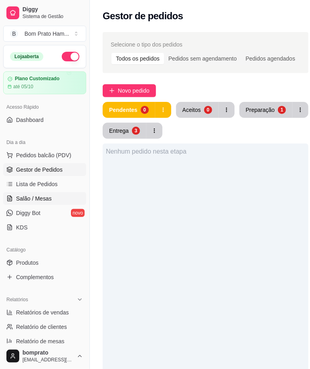
click at [67, 200] on link "Salão / Mesas" at bounding box center [44, 198] width 83 height 13
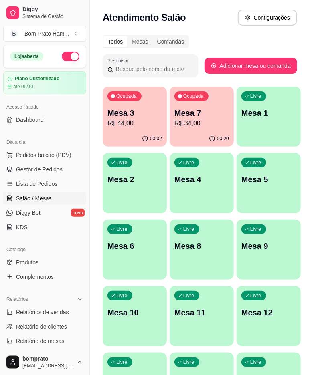
click at [209, 133] on div "00:20" at bounding box center [201, 139] width 64 height 16
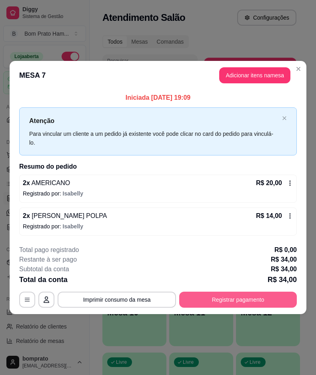
click at [255, 292] on button "Registrar pagamento" at bounding box center [238, 300] width 118 height 16
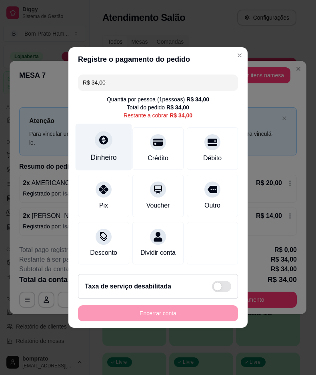
click at [111, 142] on div "Dinheiro" at bounding box center [104, 147] width 56 height 47
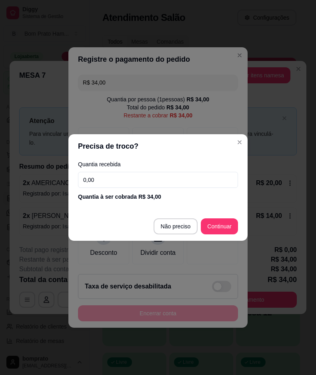
click at [179, 178] on input "0,00" at bounding box center [158, 180] width 160 height 16
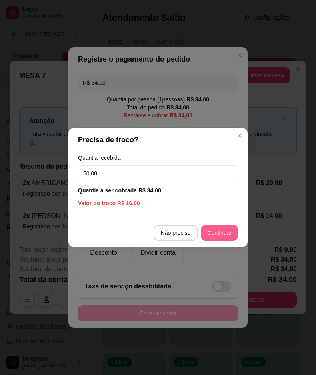
type input "50,00"
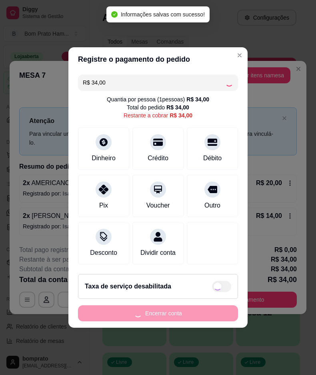
type input "R$ 0,00"
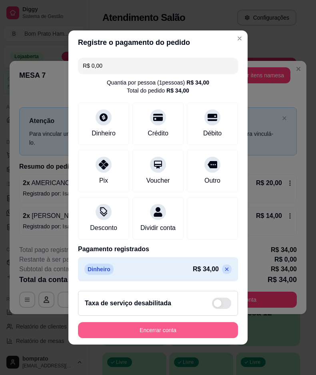
click at [229, 337] on button "Encerrar conta" at bounding box center [158, 330] width 160 height 16
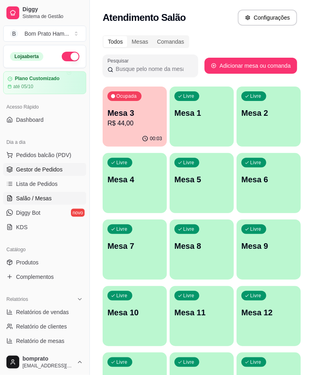
click at [64, 171] on link "Gestor de Pedidos" at bounding box center [44, 169] width 83 height 13
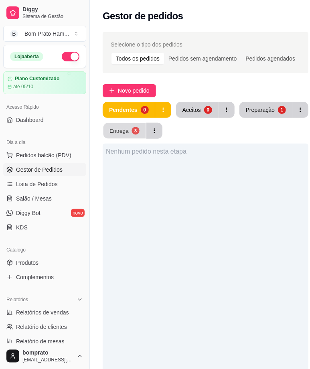
click at [119, 134] on button "Entrega 3" at bounding box center [124, 131] width 42 height 16
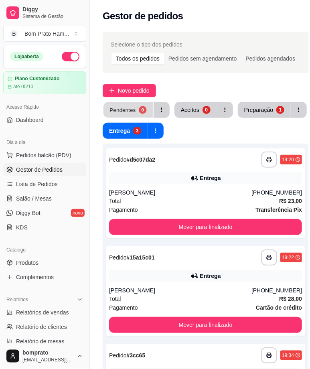
click at [119, 107] on div "Pendentes" at bounding box center [122, 110] width 26 height 8
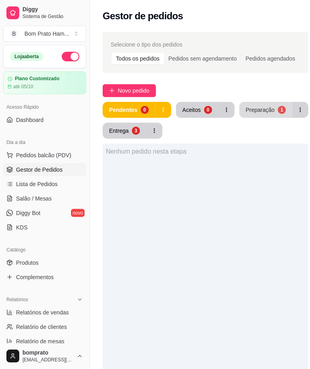
click at [260, 111] on div "Preparação" at bounding box center [260, 110] width 29 height 8
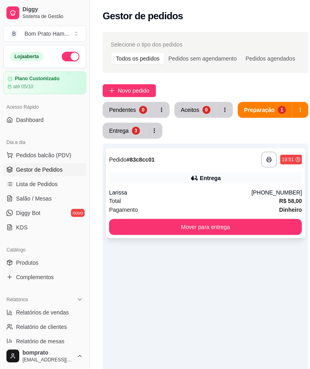
click at [185, 188] on div "Larissa" at bounding box center [180, 192] width 142 height 8
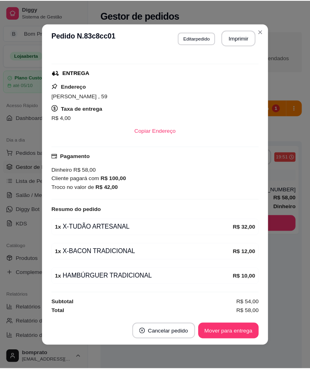
scroll to position [117, 0]
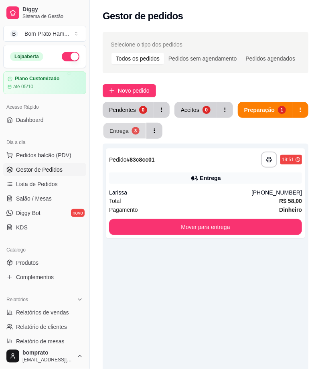
click at [129, 127] on div "Entrega" at bounding box center [118, 131] width 19 height 8
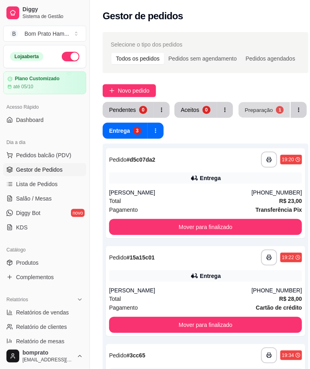
click at [244, 115] on button "Preparação 1" at bounding box center [263, 110] width 51 height 16
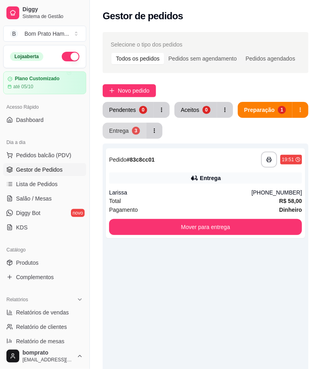
click at [146, 128] on button "Entrega 3" at bounding box center [125, 131] width 44 height 16
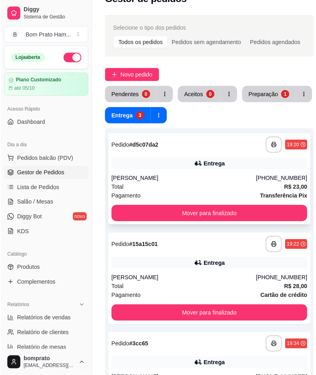
scroll to position [0, 0]
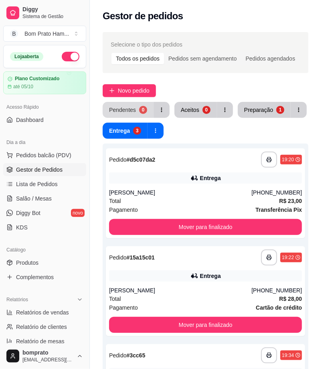
click at [145, 110] on button "Pendentes 0" at bounding box center [128, 110] width 51 height 16
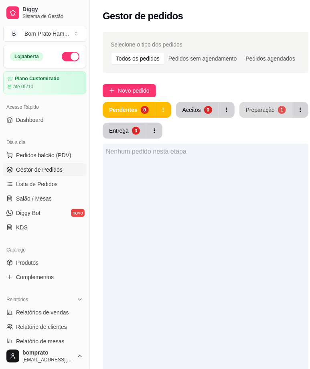
click at [246, 111] on div "Preparação" at bounding box center [260, 110] width 29 height 8
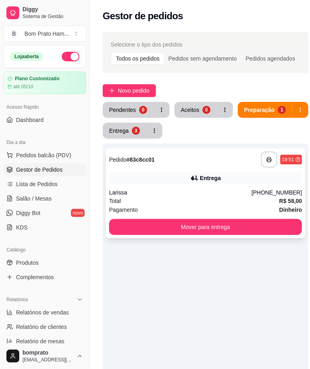
click at [171, 193] on div "Larissa" at bounding box center [180, 192] width 142 height 8
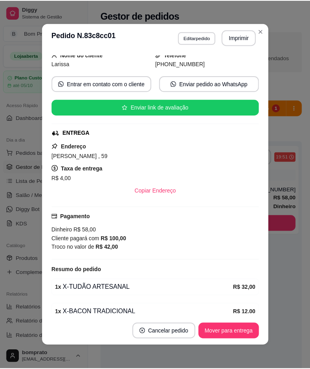
scroll to position [117, 0]
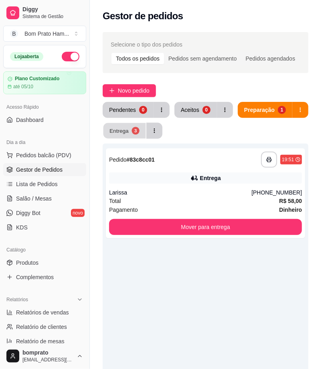
click at [129, 129] on div "Entrega" at bounding box center [118, 131] width 19 height 8
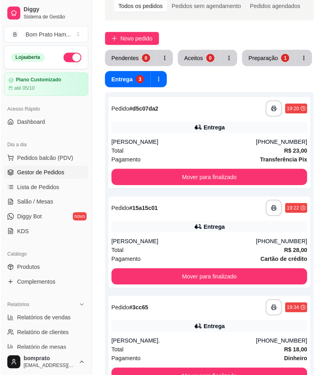
scroll to position [0, 0]
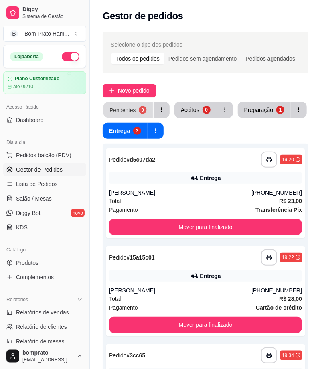
click at [127, 104] on button "Pendentes 0" at bounding box center [127, 110] width 49 height 16
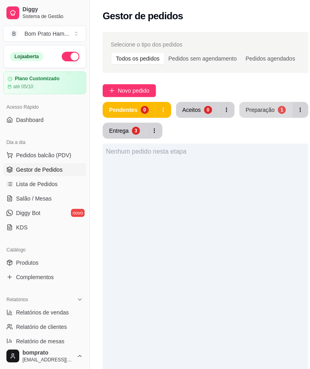
click at [269, 102] on button "Preparação 1" at bounding box center [265, 110] width 53 height 16
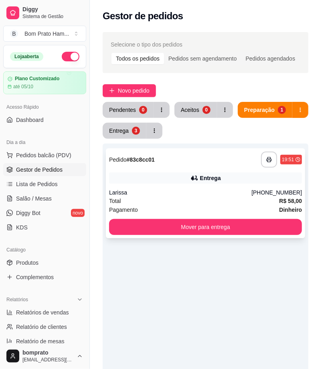
click at [194, 175] on icon at bounding box center [194, 178] width 8 height 8
click at [151, 111] on div "Pendentes 0" at bounding box center [136, 110] width 67 height 16
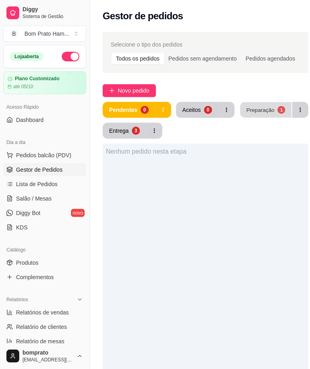
click at [253, 107] on div "Preparação" at bounding box center [260, 110] width 28 height 8
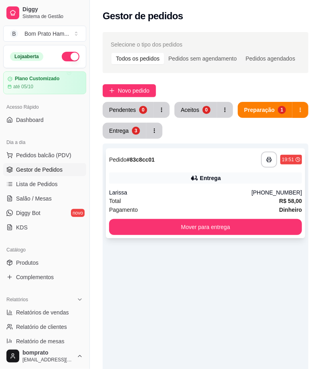
click at [194, 179] on icon at bounding box center [194, 178] width 8 height 8
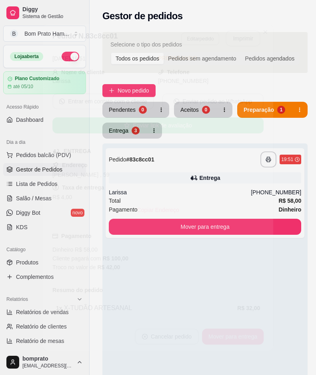
scroll to position [117, 0]
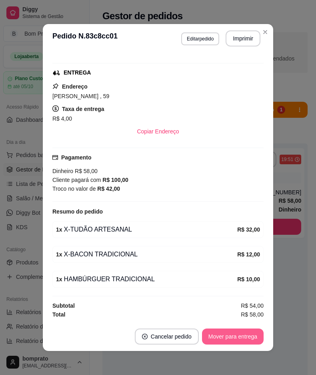
click at [248, 335] on button "Mover para entrega" at bounding box center [233, 336] width 62 height 16
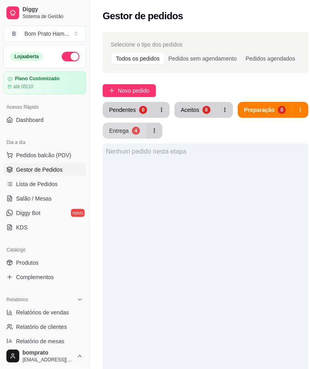
click at [129, 129] on div "Entrega" at bounding box center [119, 131] width 20 height 8
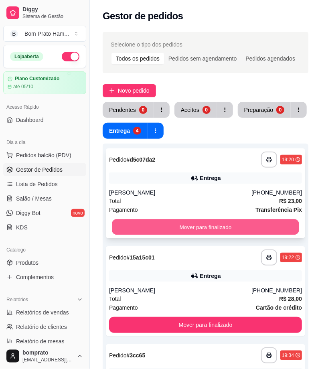
click at [207, 228] on button "Mover para finalizado" at bounding box center [205, 227] width 187 height 16
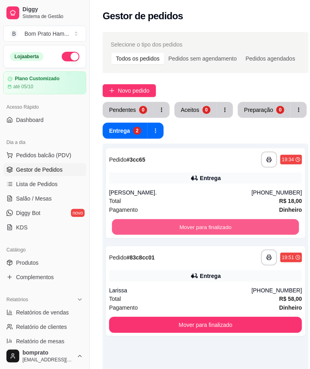
click at [207, 228] on button "Mover para finalizado" at bounding box center [205, 227] width 187 height 16
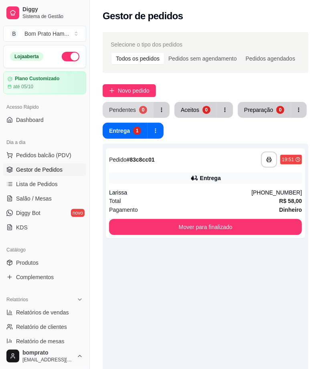
click at [133, 107] on div "Pendentes" at bounding box center [122, 110] width 27 height 8
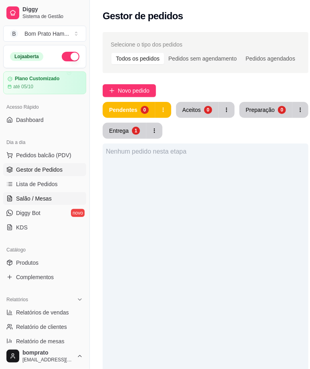
click at [53, 201] on link "Salão / Mesas" at bounding box center [44, 198] width 83 height 13
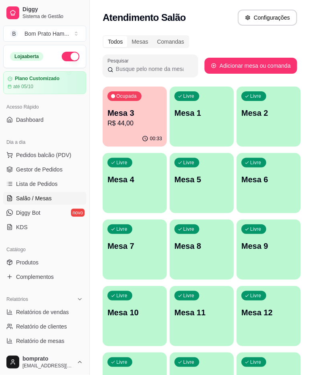
click at [122, 121] on p "R$ 44,00" at bounding box center [134, 124] width 54 height 10
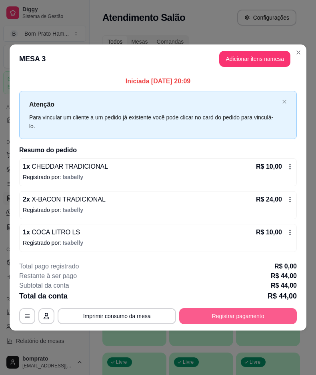
click at [221, 310] on button "Registrar pagamento" at bounding box center [238, 316] width 118 height 16
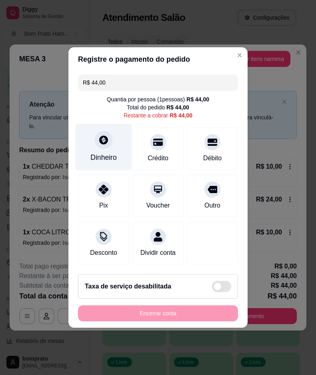
click at [113, 145] on div "Dinheiro" at bounding box center [104, 147] width 56 height 47
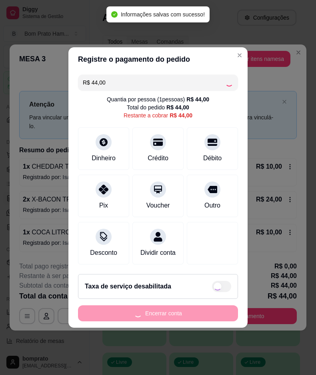
type input "R$ 0,00"
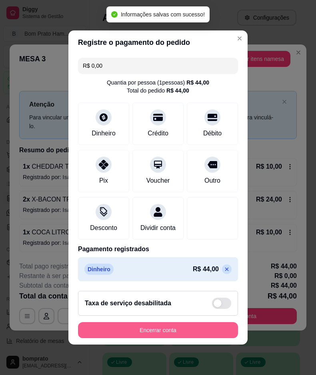
click at [195, 338] on button "Encerrar conta" at bounding box center [158, 330] width 160 height 16
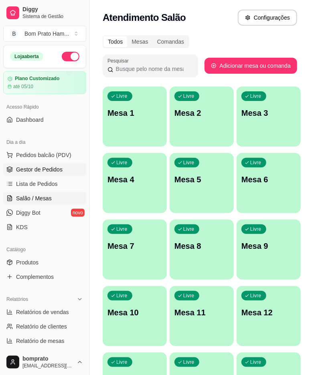
click at [71, 171] on link "Gestor de Pedidos" at bounding box center [44, 169] width 83 height 13
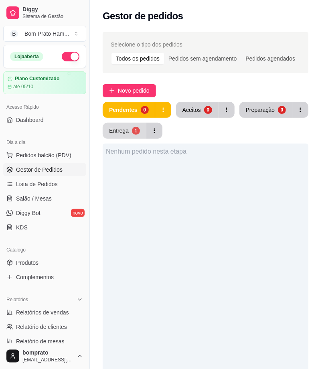
click at [130, 135] on button "Entrega 1" at bounding box center [125, 131] width 44 height 16
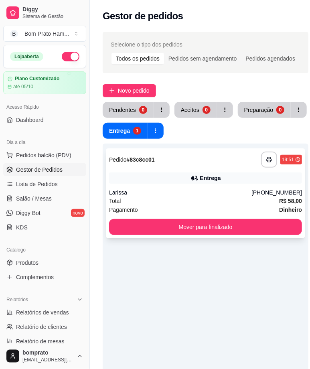
click at [197, 182] on div "Entrega" at bounding box center [205, 177] width 193 height 11
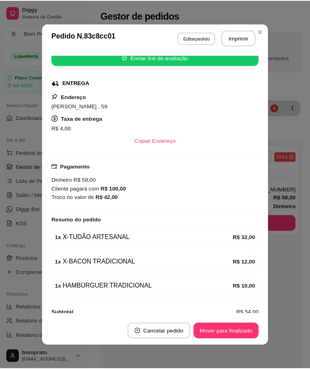
scroll to position [117, 0]
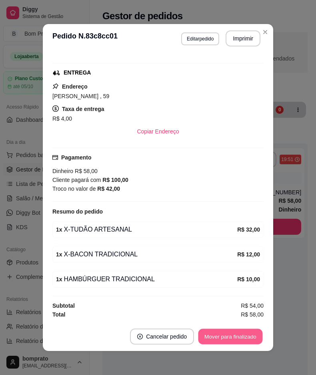
click at [251, 334] on button "Mover para finalizado" at bounding box center [231, 337] width 64 height 16
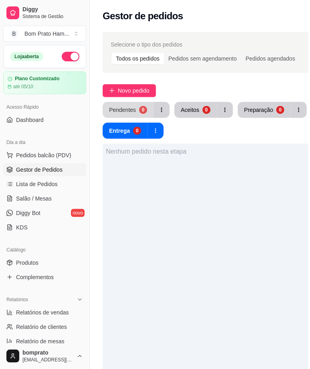
click at [139, 107] on div "0" at bounding box center [143, 110] width 8 height 8
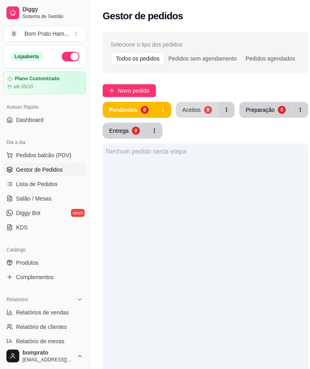
click at [206, 109] on div "0" at bounding box center [208, 110] width 8 height 8
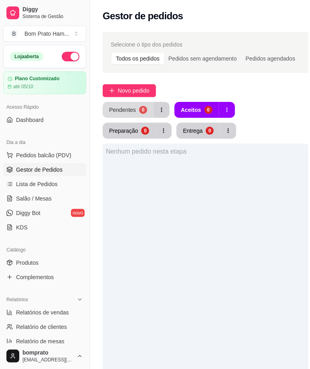
click at [120, 109] on div "Pendentes" at bounding box center [122, 110] width 27 height 8
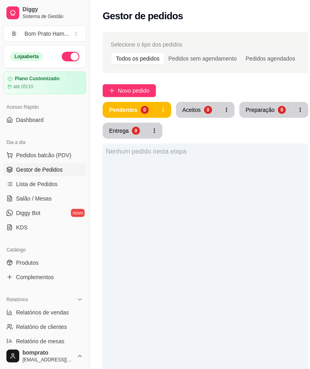
click at [212, 198] on div "Nenhum pedido nesta etapa" at bounding box center [206, 327] width 206 height 369
